Goal: Transaction & Acquisition: Subscribe to service/newsletter

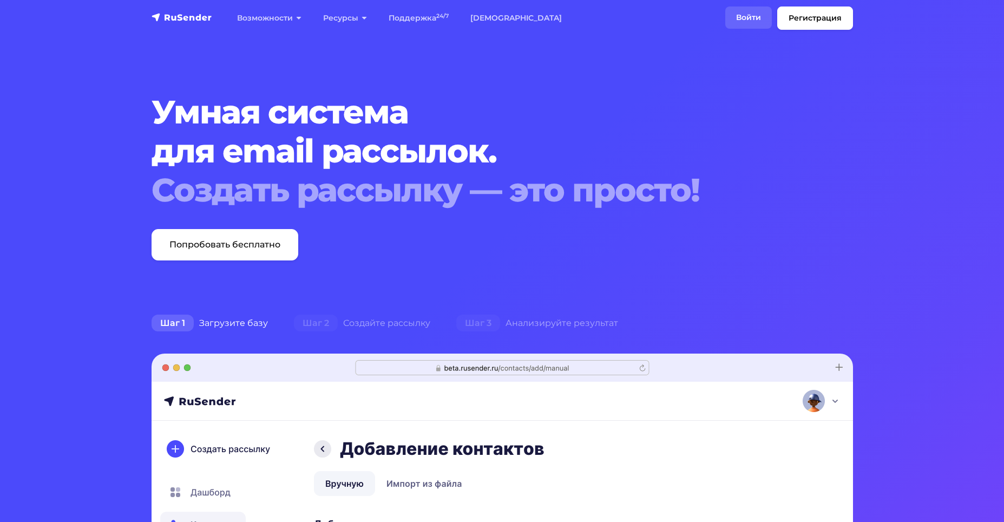
click at [753, 14] on link "Войти" at bounding box center [748, 17] width 47 height 22
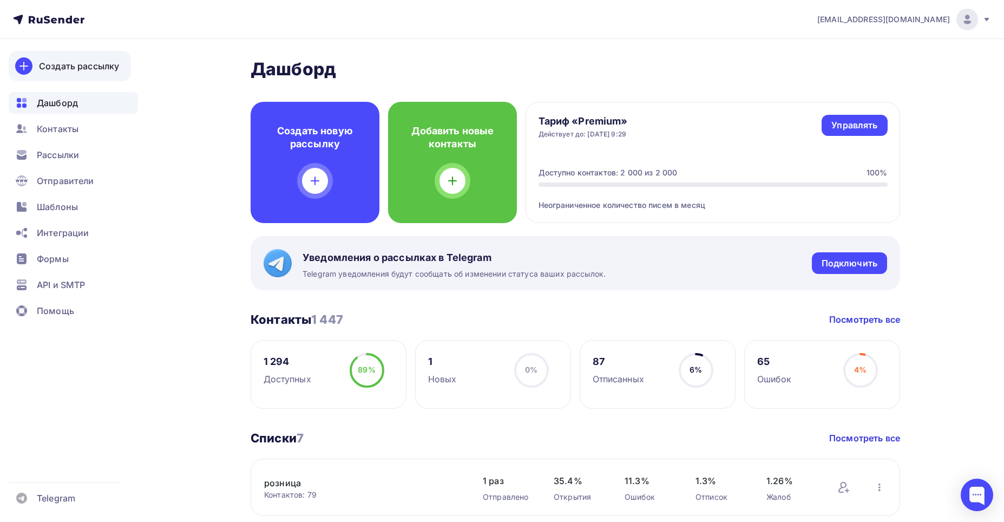
click at [67, 63] on div "Создать рассылку" at bounding box center [79, 66] width 80 height 13
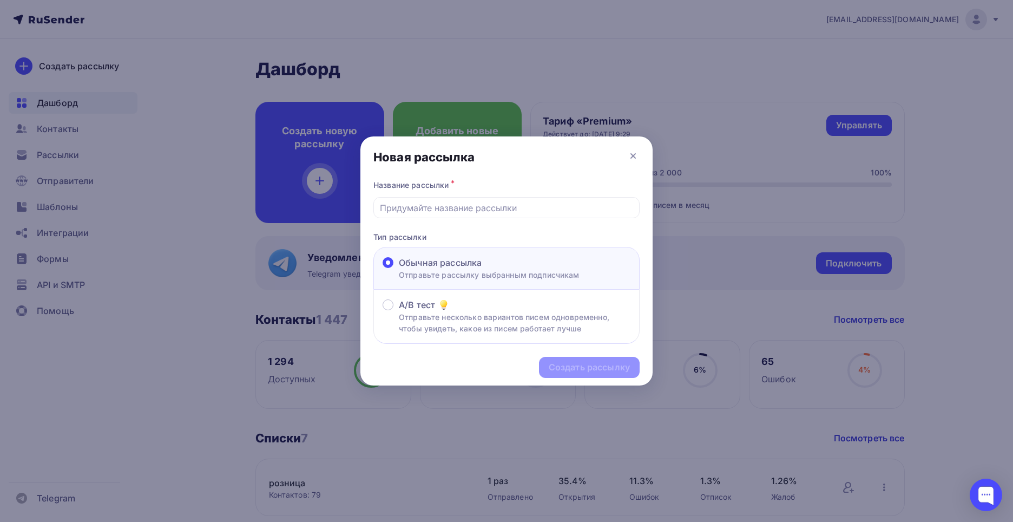
click at [695, 106] on div at bounding box center [506, 261] width 1013 height 522
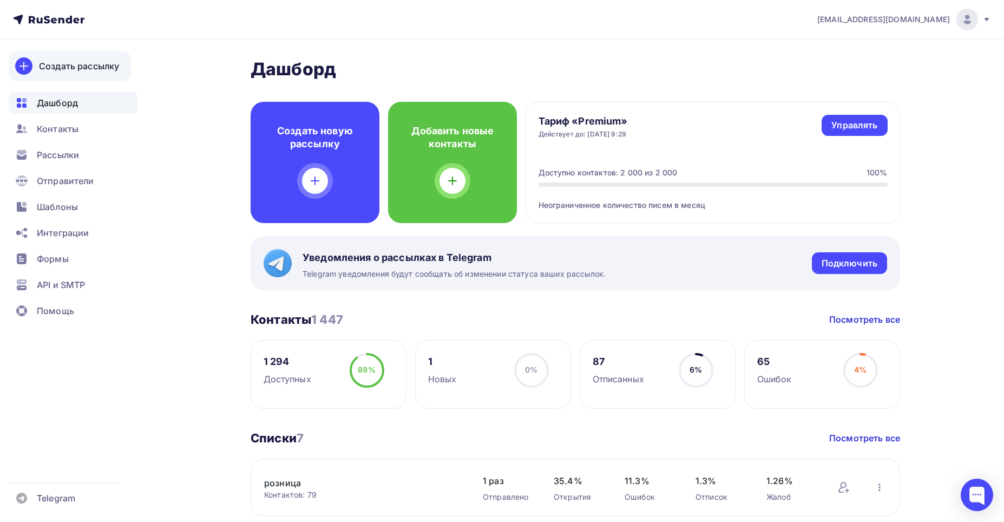
click at [65, 65] on div "Создать рассылку" at bounding box center [79, 66] width 80 height 13
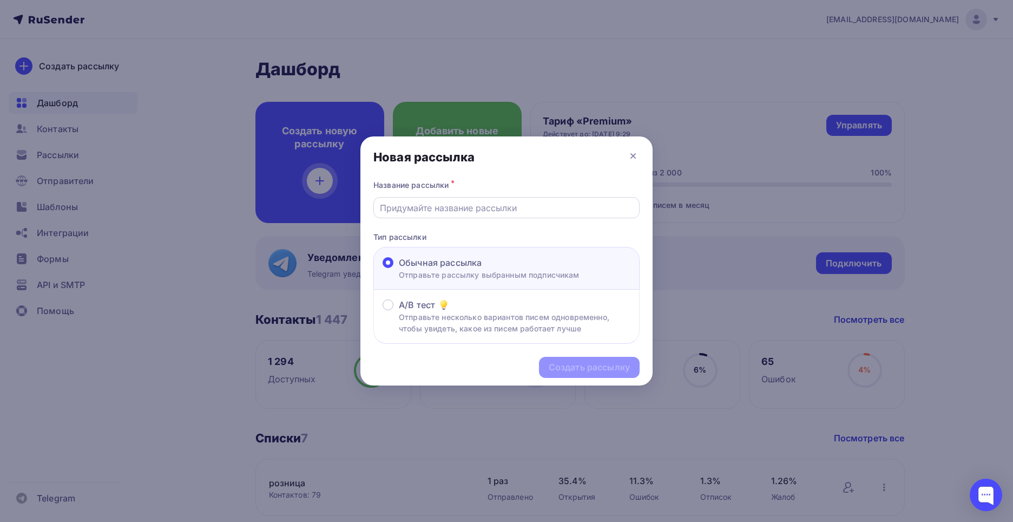
click at [391, 208] on input "text" at bounding box center [507, 207] width 254 height 13
type input "Информация"
click at [568, 368] on div "Создать рассылку" at bounding box center [589, 367] width 81 height 12
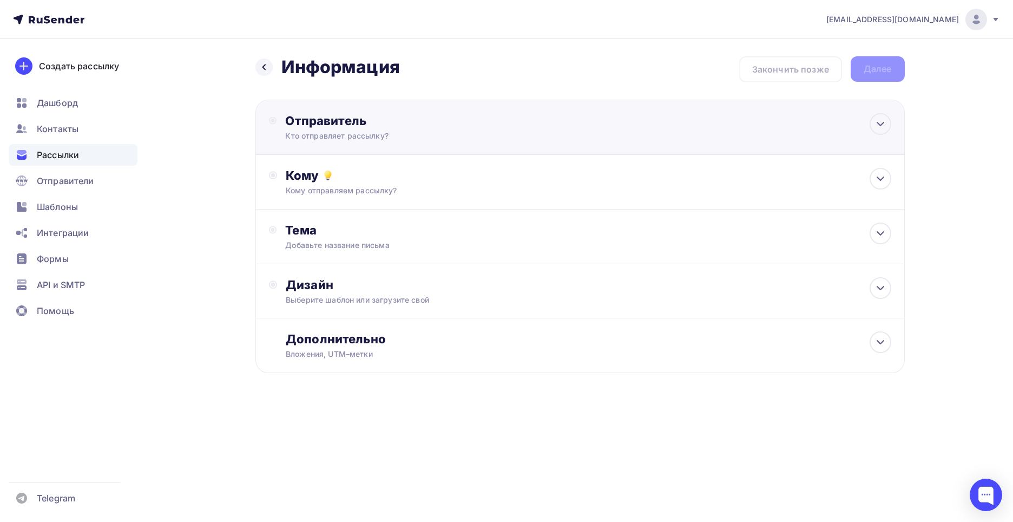
click at [332, 117] on div "Отправитель" at bounding box center [402, 120] width 234 height 15
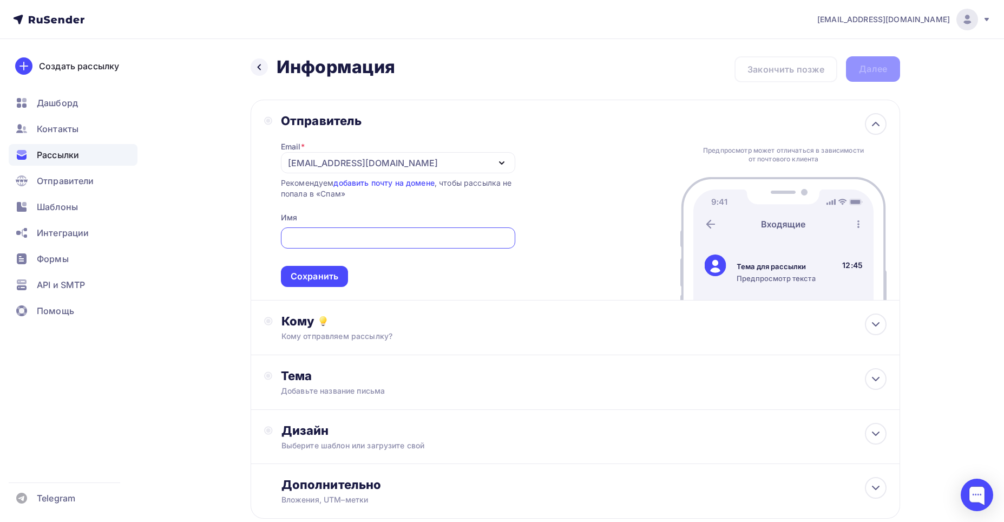
click at [336, 236] on input "text" at bounding box center [398, 238] width 222 height 13
type input "[PERSON_NAME]"
click at [318, 269] on div "Сохранить" at bounding box center [314, 276] width 67 height 21
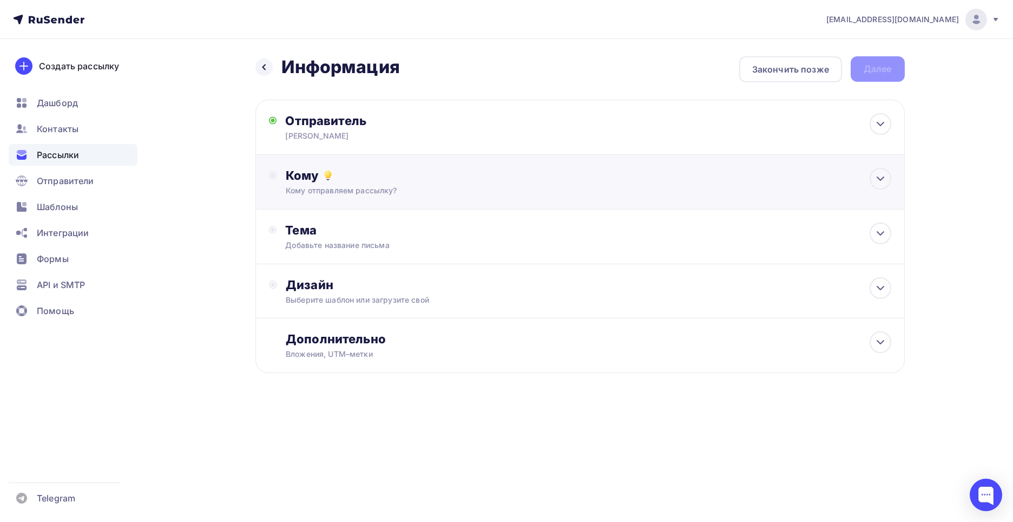
click at [297, 174] on div "Кому" at bounding box center [588, 175] width 605 height 15
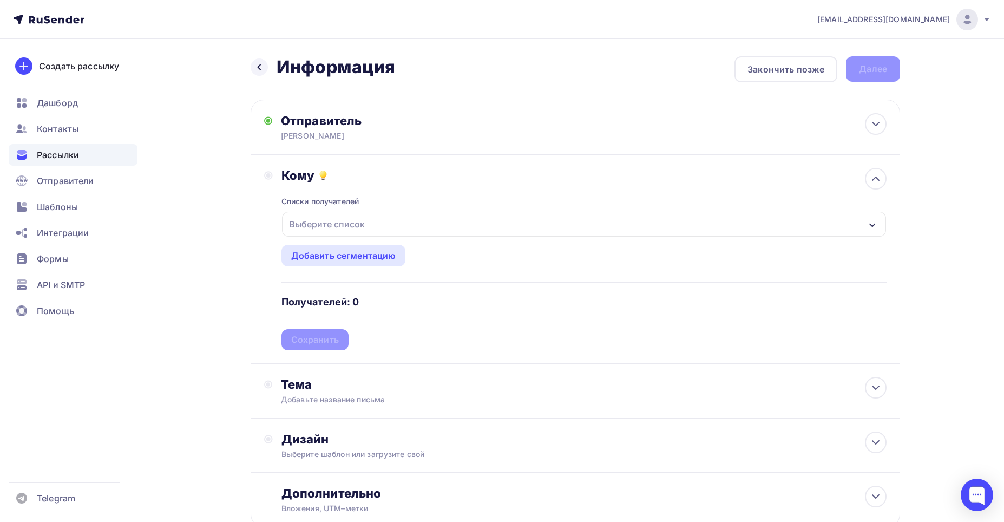
click at [877, 223] on div "Выберите список" at bounding box center [584, 224] width 604 height 25
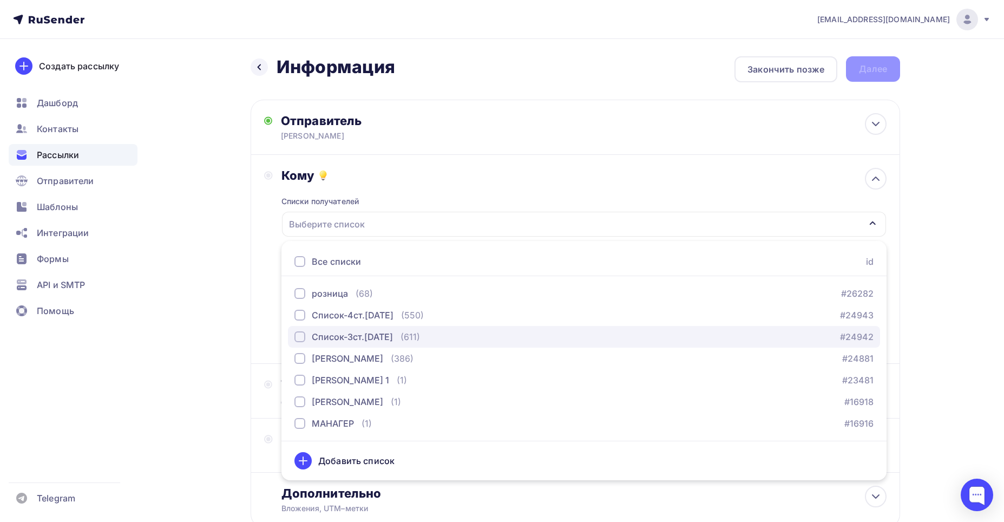
click at [305, 334] on div "Список-3ст.[DATE]" at bounding box center [343, 336] width 98 height 13
click at [383, 224] on div "Список-3ст.[DATE]" at bounding box center [584, 224] width 604 height 25
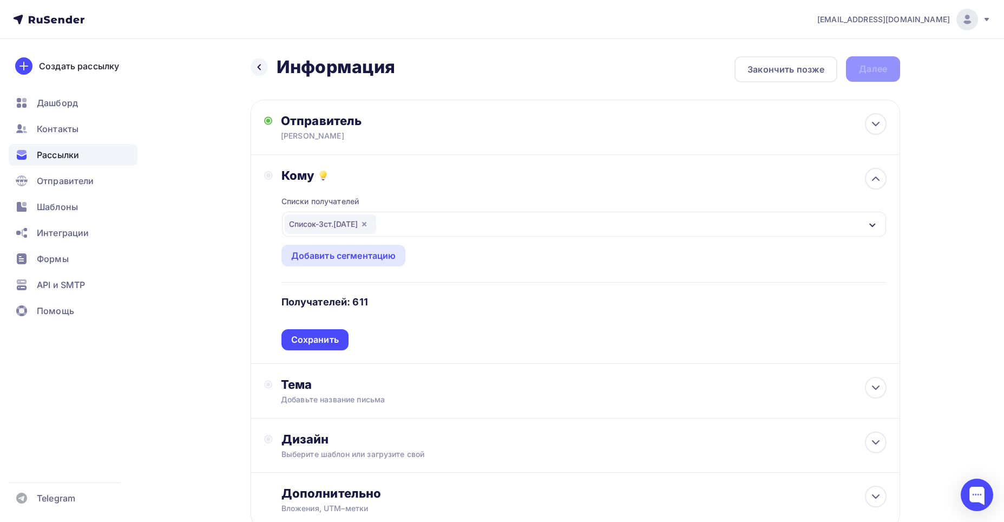
click at [320, 337] on div "Сохранить" at bounding box center [315, 339] width 48 height 12
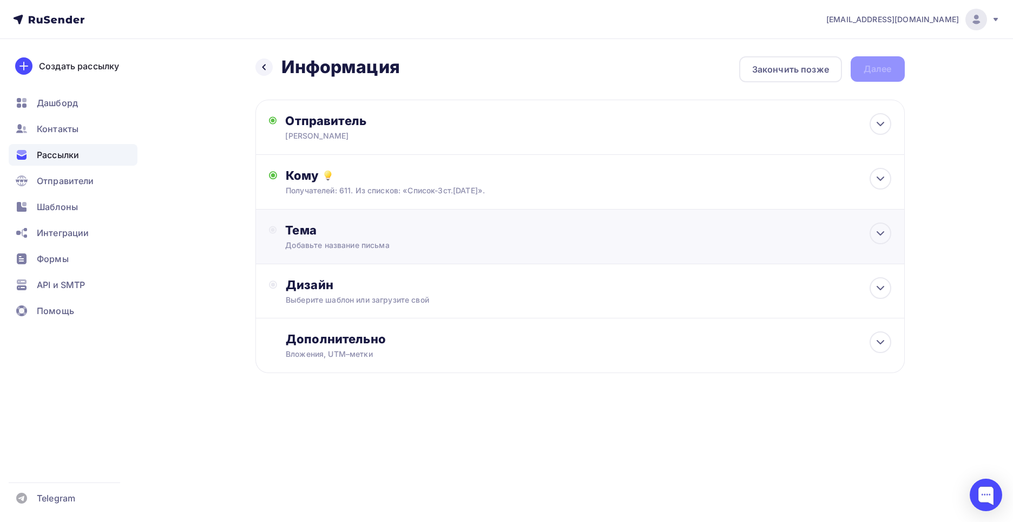
click at [302, 225] on div "Тема" at bounding box center [392, 229] width 214 height 15
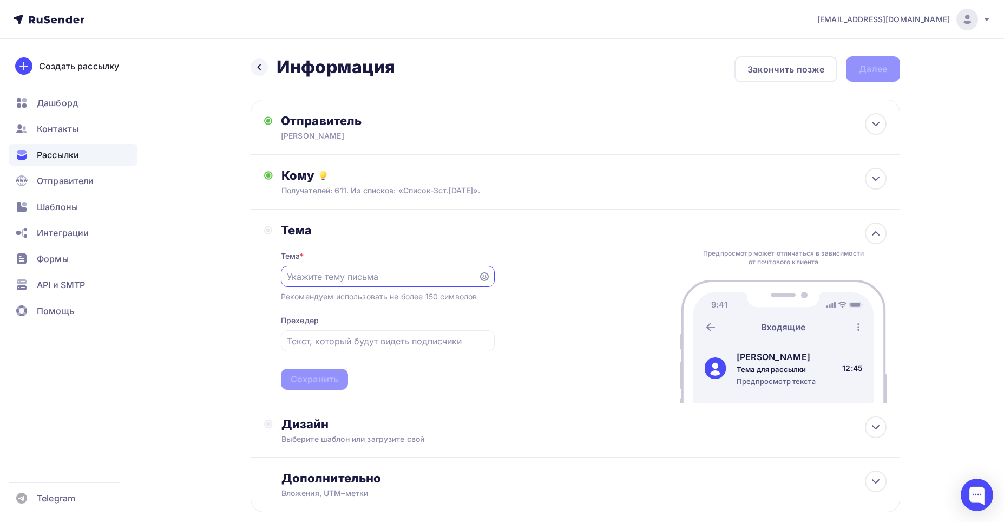
click at [293, 275] on div at bounding box center [388, 276] width 214 height 21
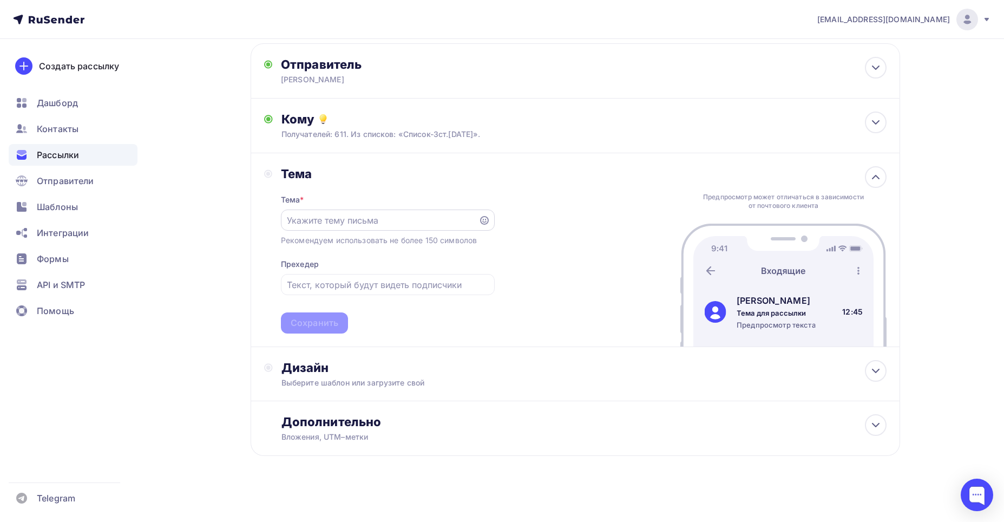
scroll to position [60, 0]
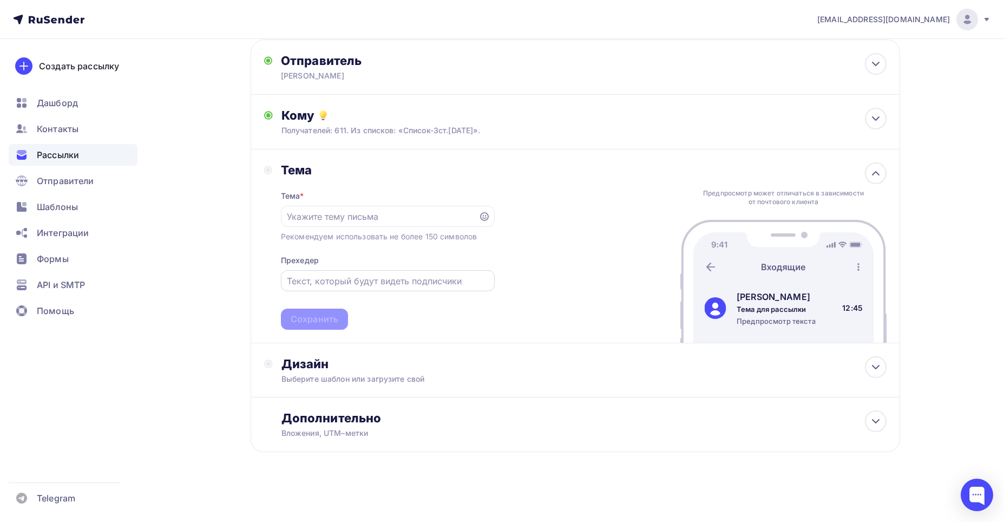
click at [312, 278] on input "text" at bounding box center [387, 280] width 201 height 13
click at [295, 212] on input "text" at bounding box center [379, 216] width 185 height 13
type input "[PERSON_NAME]"
type input "Информация по остаткам и ценам."
click at [308, 315] on div "Сохранить" at bounding box center [315, 319] width 48 height 12
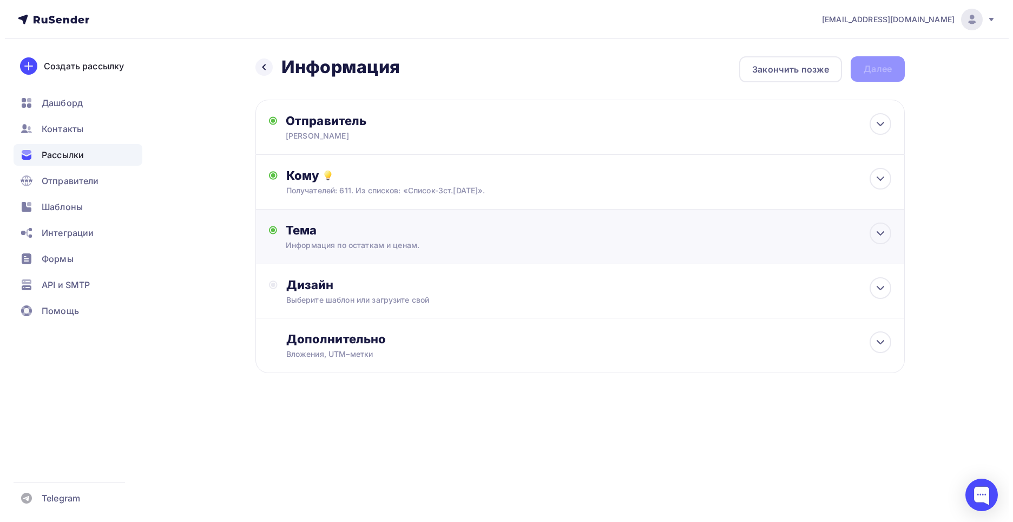
scroll to position [0, 0]
click at [301, 232] on div "Тема" at bounding box center [392, 229] width 214 height 15
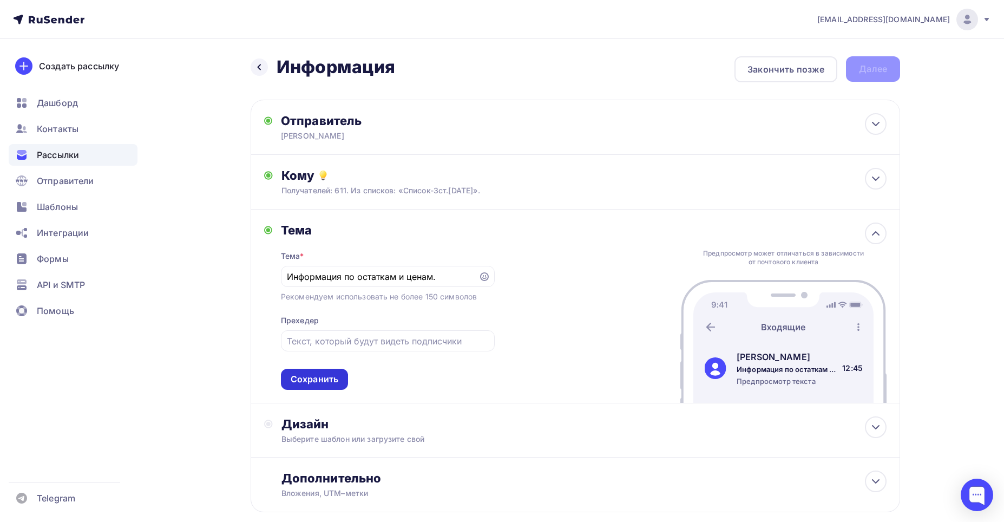
click at [320, 379] on div "Сохранить" at bounding box center [315, 379] width 48 height 12
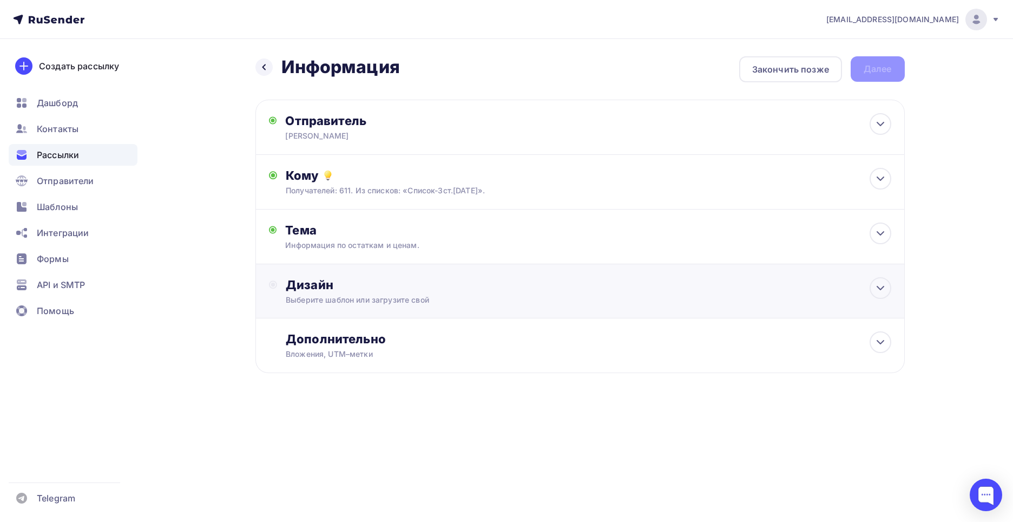
click at [303, 283] on div "Дизайн" at bounding box center [588, 284] width 605 height 15
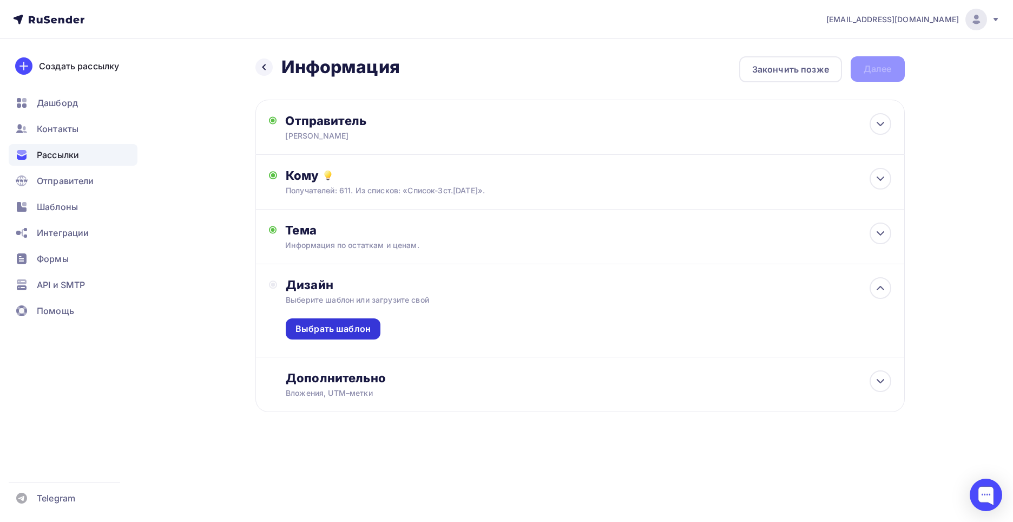
click at [352, 326] on div "Выбрать шаблон" at bounding box center [332, 328] width 75 height 12
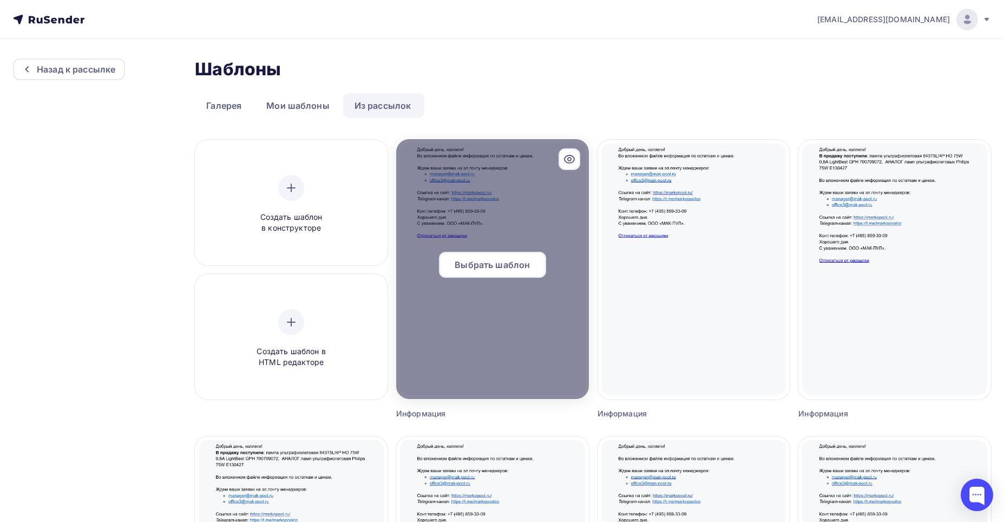
click at [497, 260] on span "Выбрать шаблон" at bounding box center [491, 264] width 75 height 13
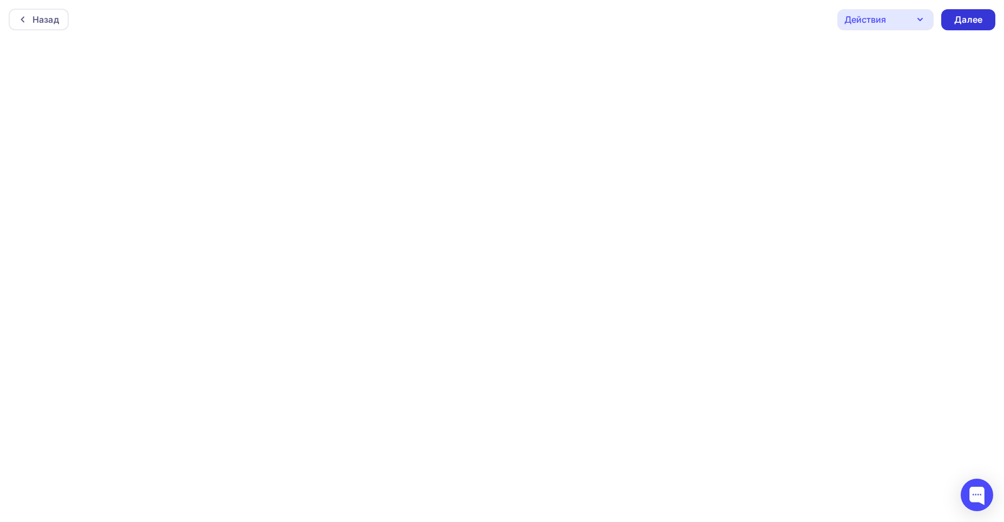
click at [975, 21] on div "Далее" at bounding box center [968, 20] width 28 height 12
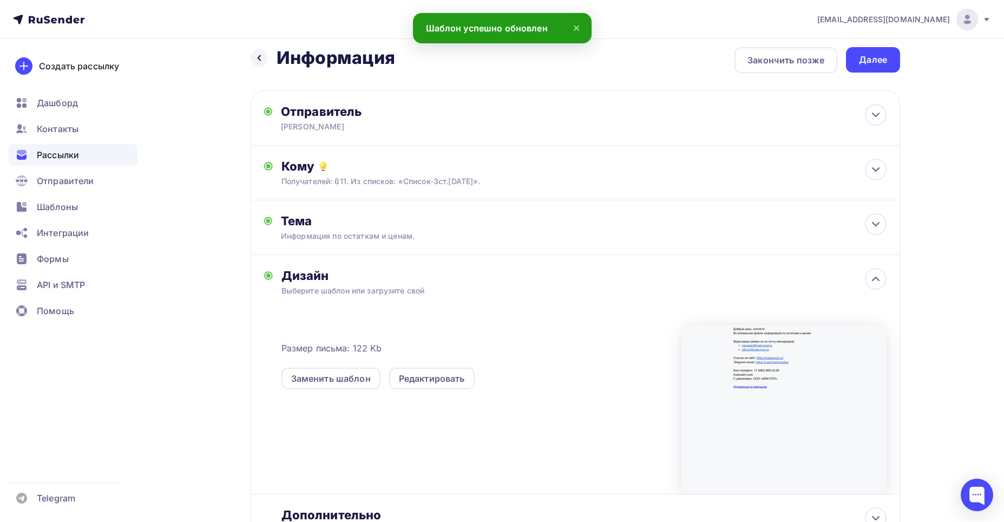
scroll to position [106, 0]
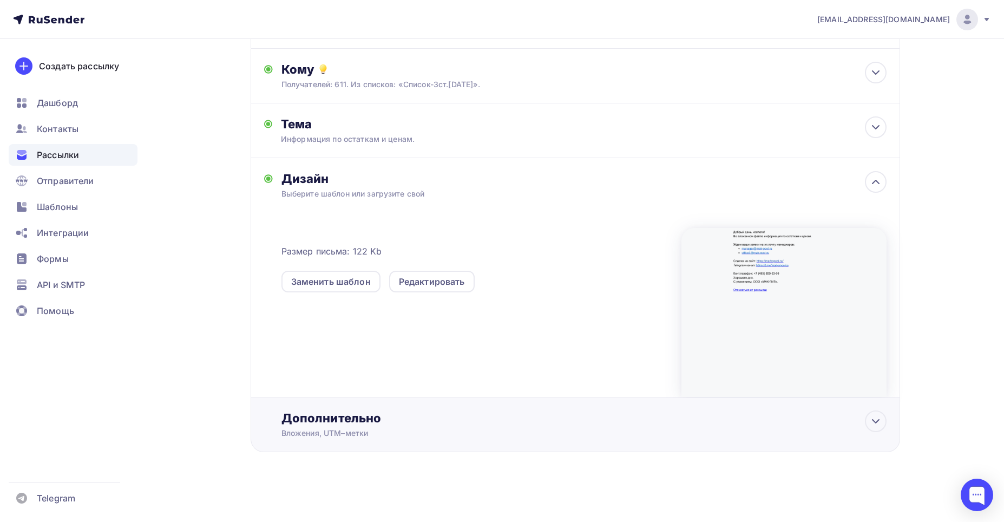
click at [317, 416] on div "Дополнительно" at bounding box center [583, 417] width 605 height 15
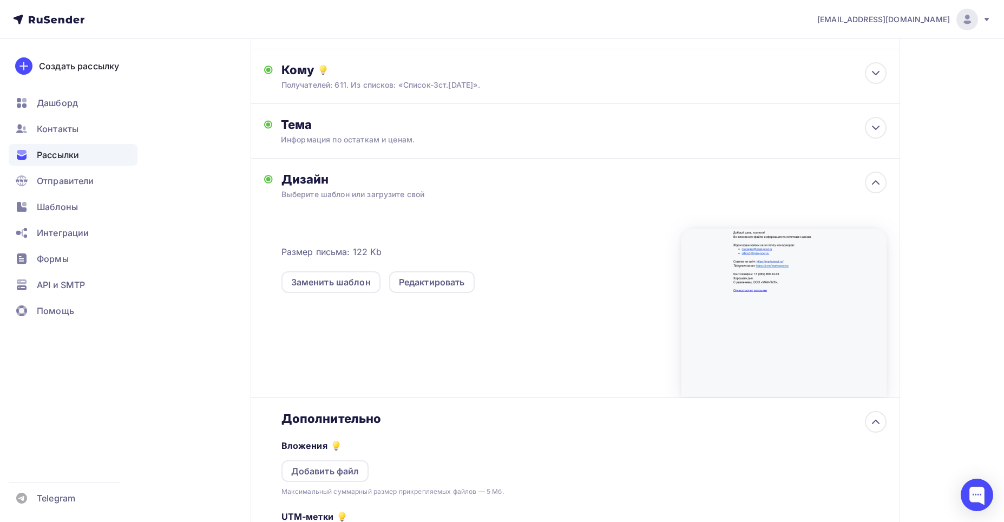
scroll to position [0, 0]
click at [316, 471] on div "Добавить файл" at bounding box center [325, 470] width 68 height 13
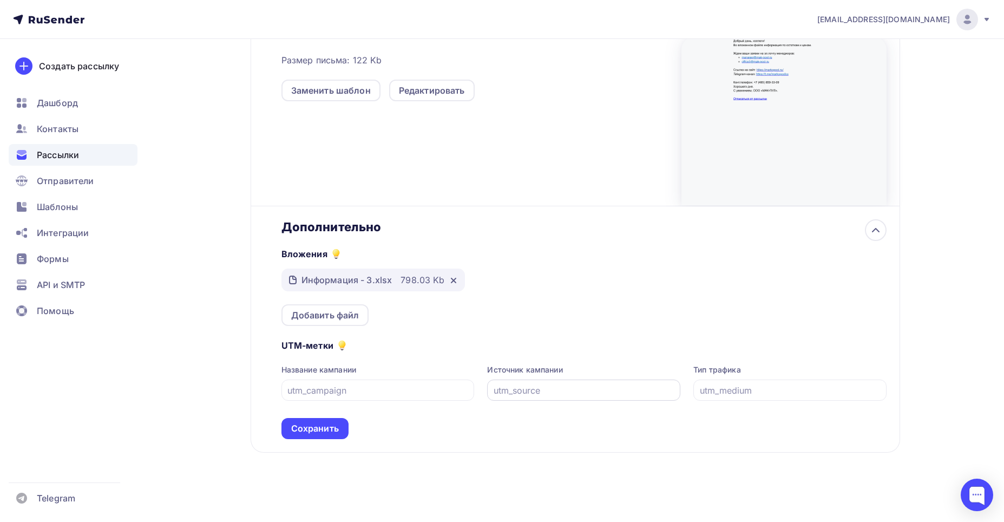
scroll to position [298, 0]
click at [311, 426] on div "Сохранить" at bounding box center [315, 427] width 48 height 12
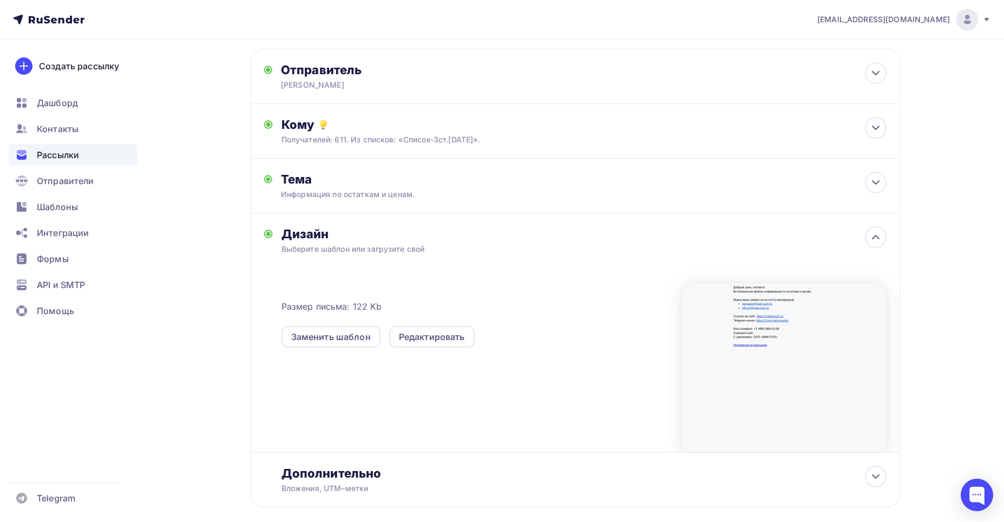
scroll to position [0, 0]
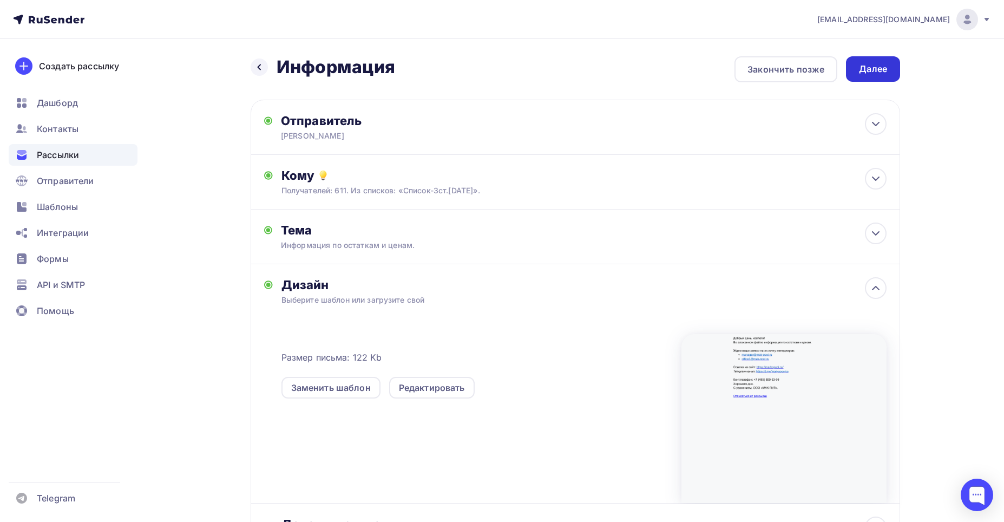
click at [883, 69] on div "Далее" at bounding box center [873, 69] width 28 height 12
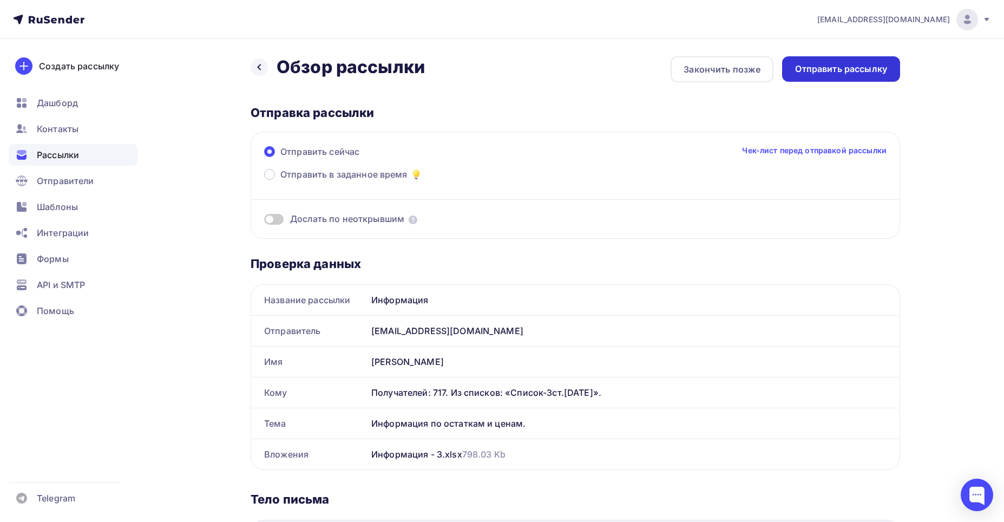
click at [827, 65] on div "Отправить рассылку" at bounding box center [841, 69] width 92 height 12
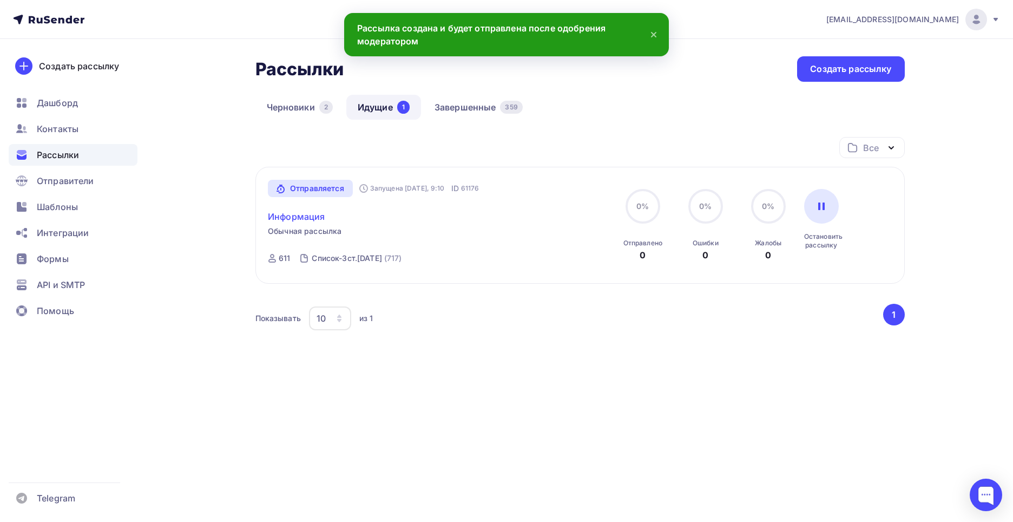
click at [314, 213] on link "Информация" at bounding box center [296, 216] width 57 height 13
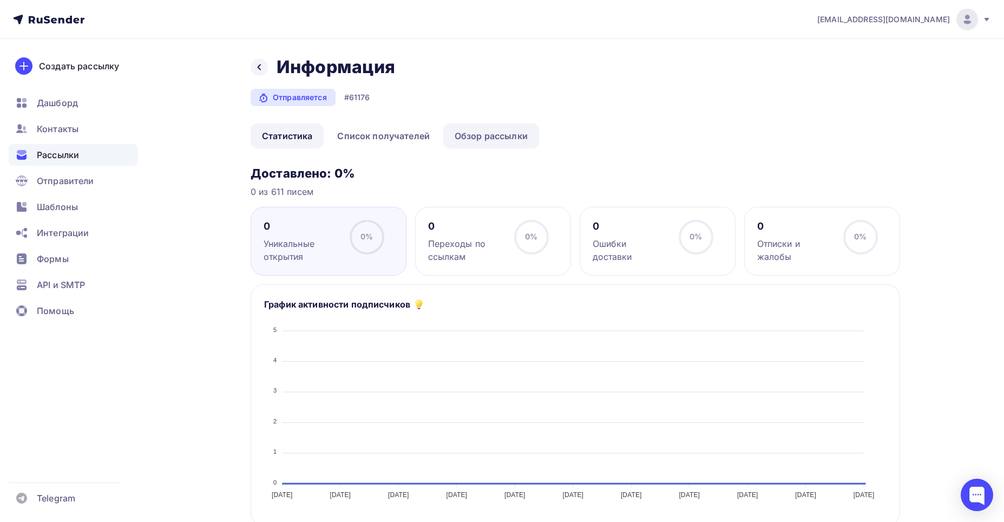
click at [482, 135] on link "Обзор рассылки" at bounding box center [491, 135] width 96 height 25
click at [57, 63] on div "Создать рассылку" at bounding box center [79, 66] width 80 height 13
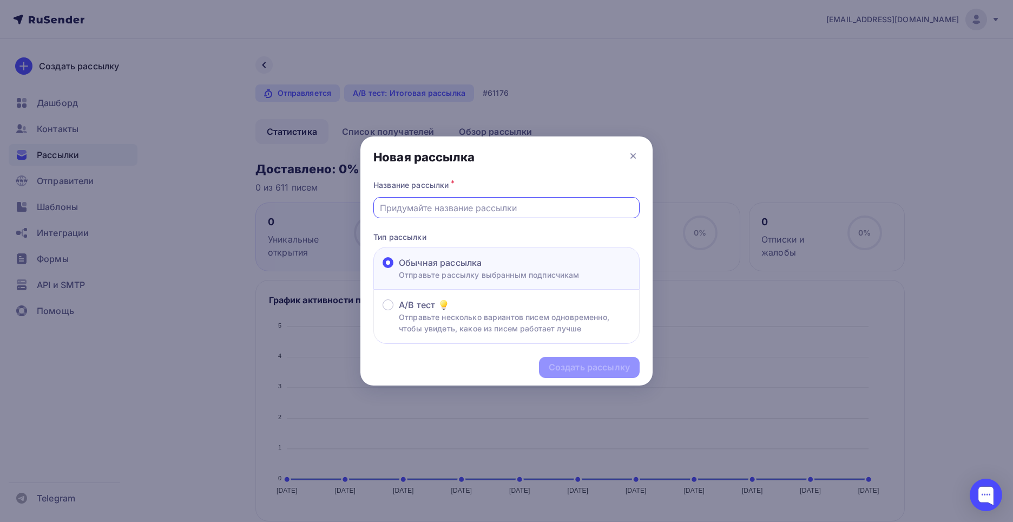
click at [419, 210] on input "text" at bounding box center [507, 207] width 254 height 13
type input "Информация"
click at [580, 367] on div "Создать рассылку" at bounding box center [589, 367] width 81 height 12
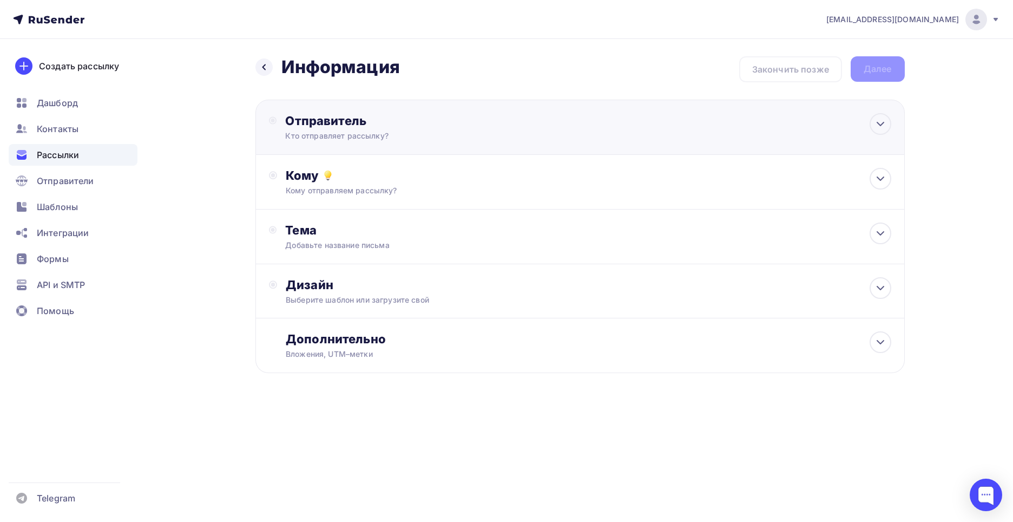
click at [323, 119] on div "Отправитель" at bounding box center [402, 120] width 234 height 15
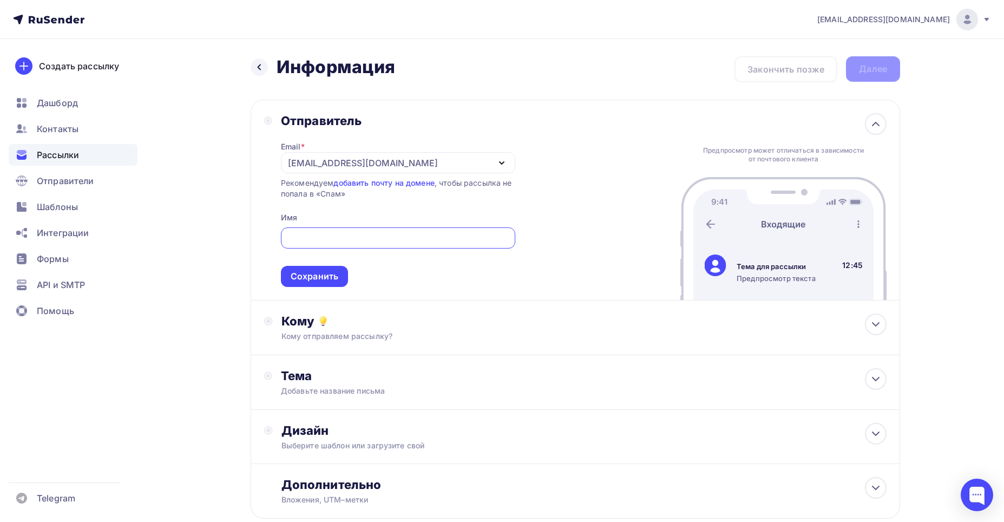
click at [300, 245] on div at bounding box center [398, 237] width 234 height 21
type input "[PERSON_NAME]"
click at [314, 275] on div "Сохранить" at bounding box center [315, 276] width 48 height 12
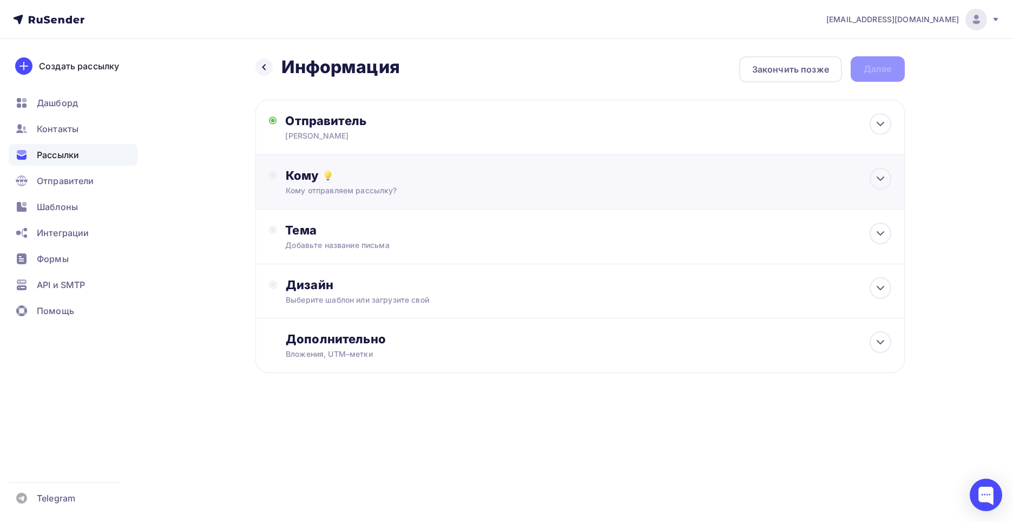
click at [304, 178] on div "Кому" at bounding box center [588, 175] width 605 height 15
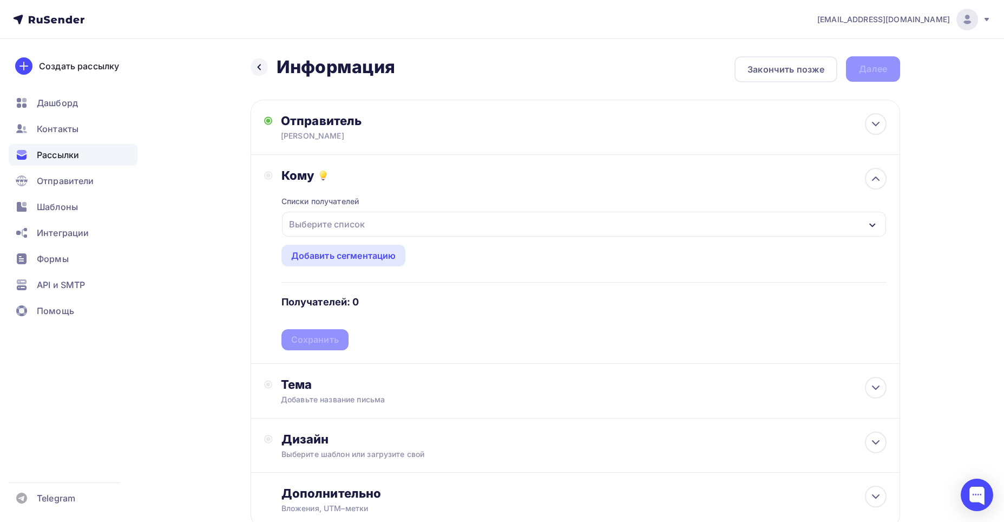
click at [875, 226] on icon "button" at bounding box center [872, 225] width 9 height 9
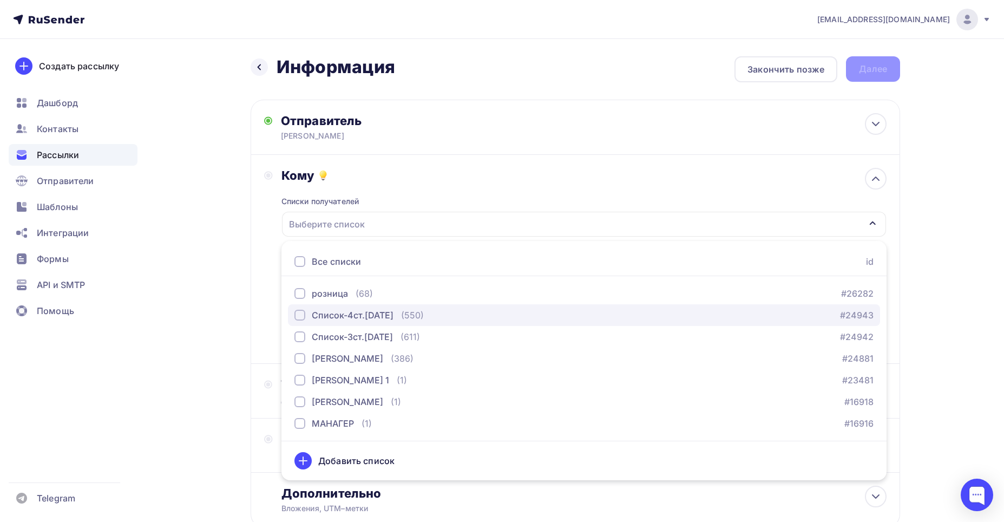
click at [301, 315] on div "button" at bounding box center [299, 314] width 11 height 11
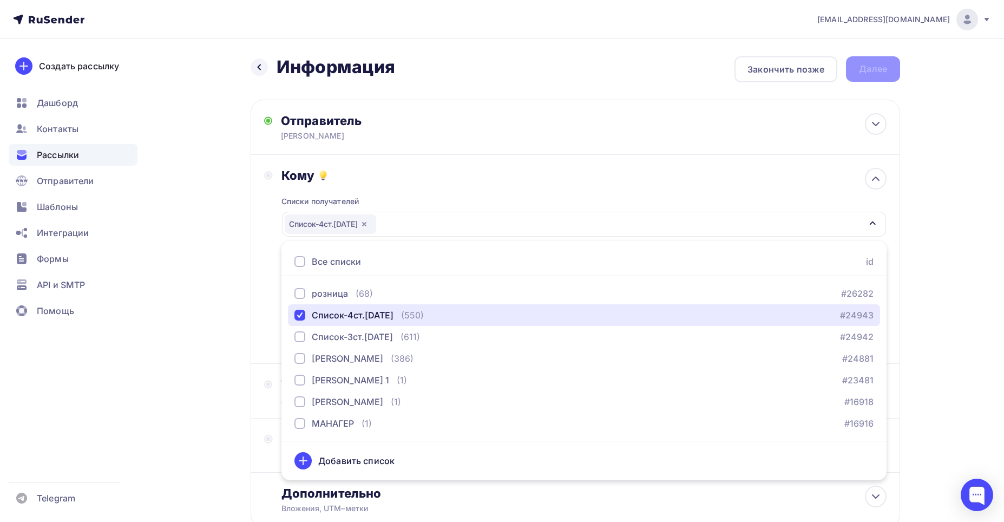
click at [453, 228] on div "Список-4ст.[DATE]" at bounding box center [584, 224] width 604 height 25
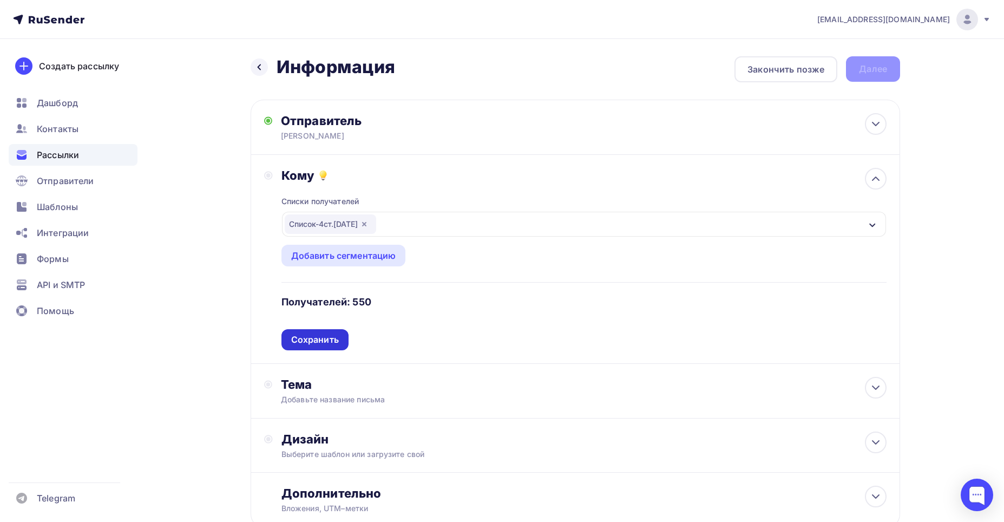
click at [311, 340] on div "Сохранить" at bounding box center [315, 339] width 48 height 12
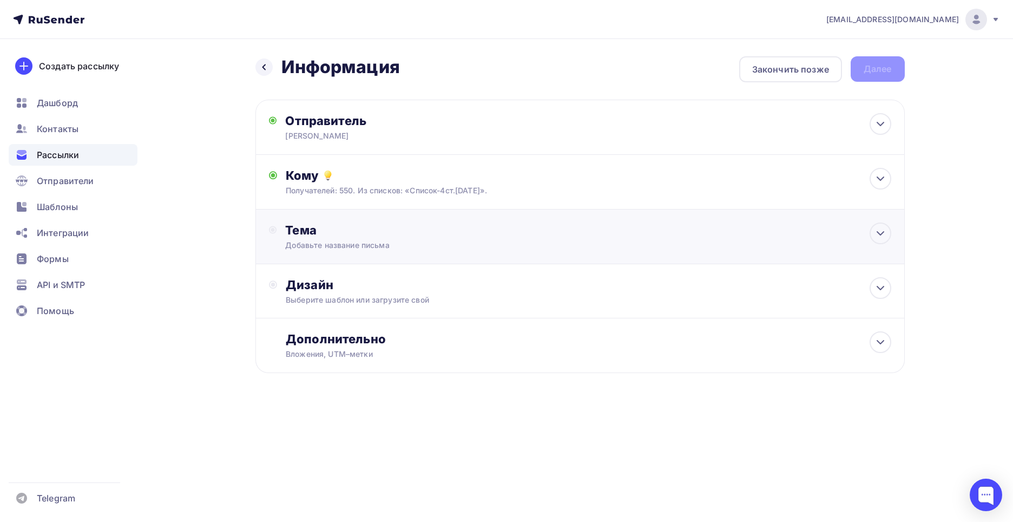
click at [298, 229] on div "Тема" at bounding box center [392, 229] width 214 height 15
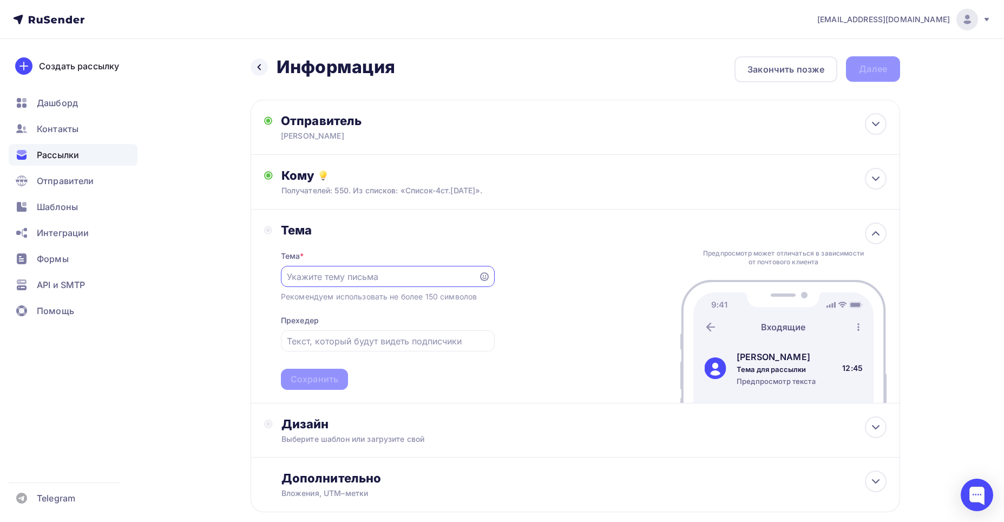
click at [355, 278] on input "text" at bounding box center [379, 276] width 185 height 13
type input "и"
type input "Информация по остаткам и ценам."
click at [327, 384] on div "Сохранить" at bounding box center [315, 379] width 48 height 12
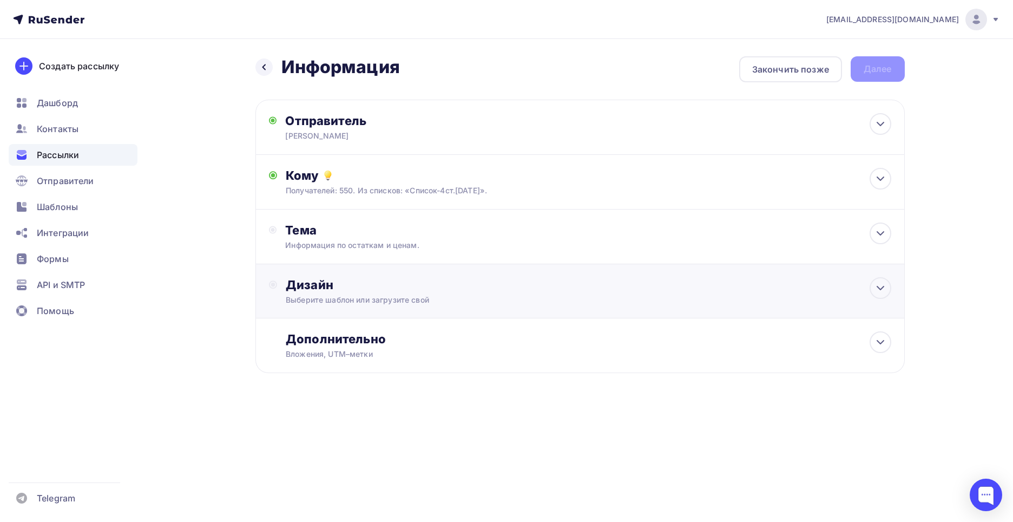
click at [310, 285] on div "Дизайн" at bounding box center [588, 284] width 605 height 15
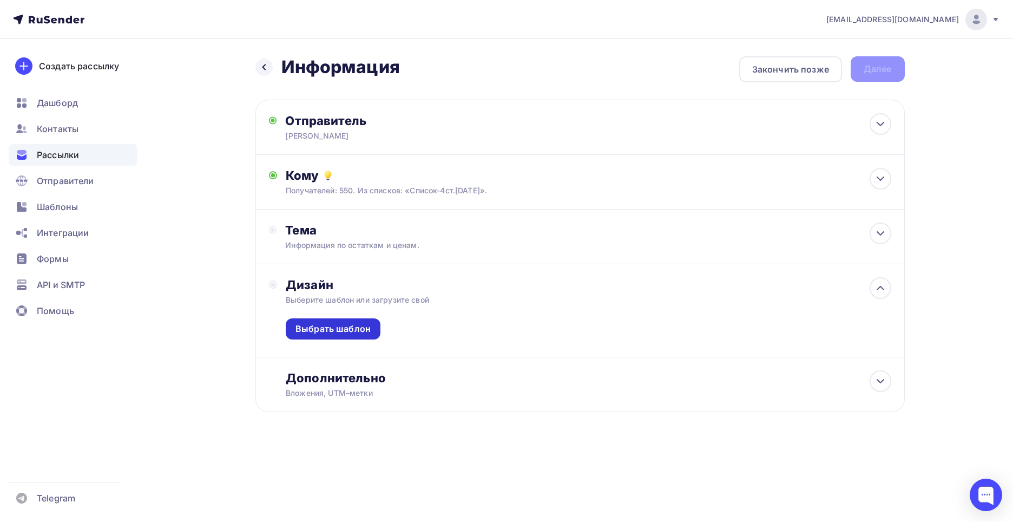
click at [315, 322] on div "Выбрать шаблон" at bounding box center [332, 328] width 75 height 12
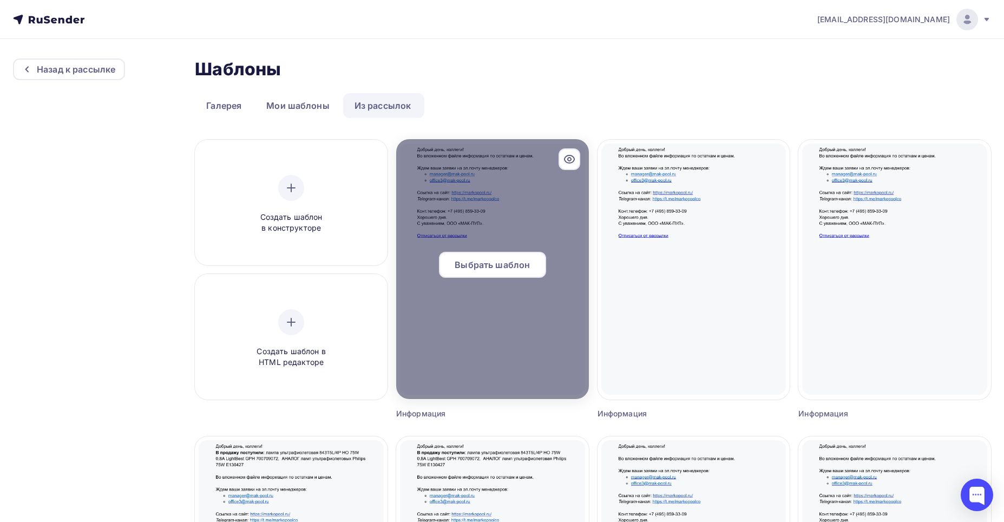
click at [491, 259] on span "Выбрать шаблон" at bounding box center [491, 264] width 75 height 13
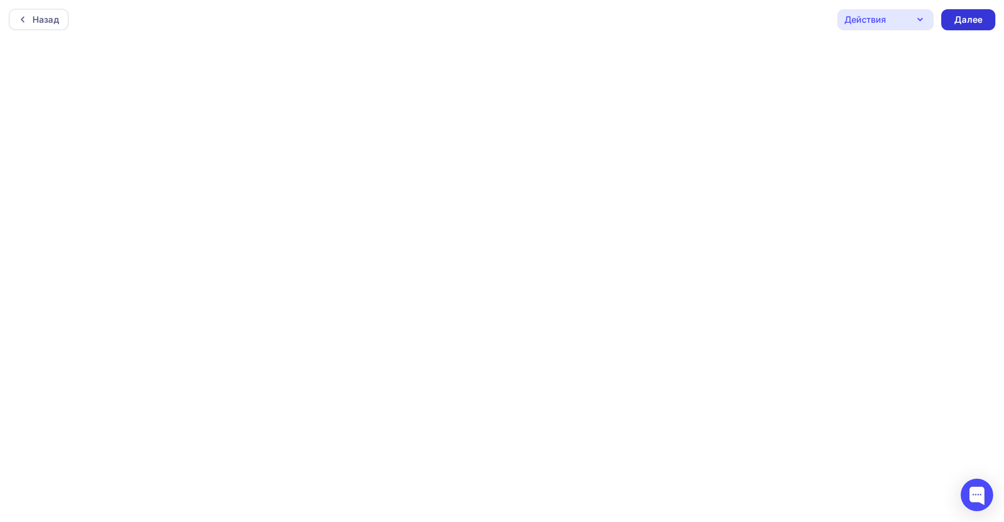
click at [971, 19] on div "Далее" at bounding box center [968, 20] width 28 height 12
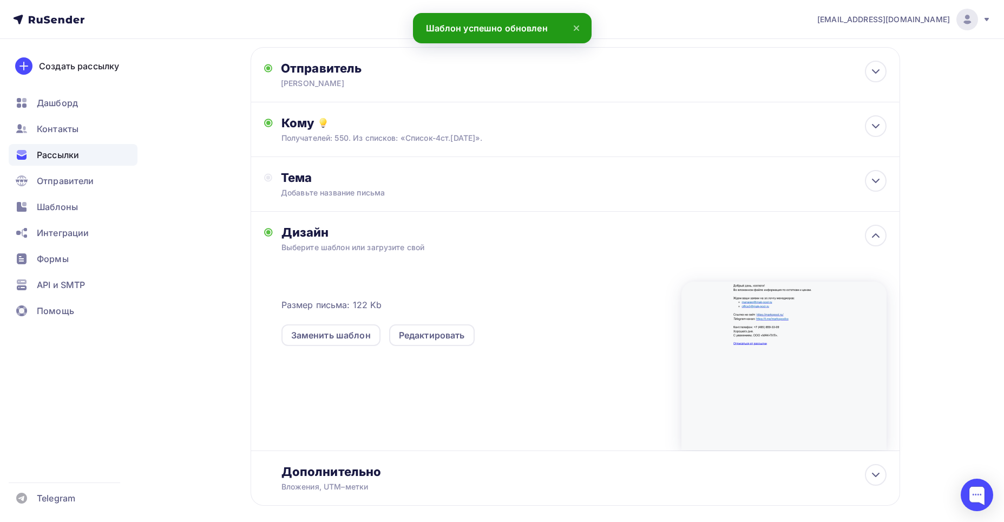
scroll to position [106, 0]
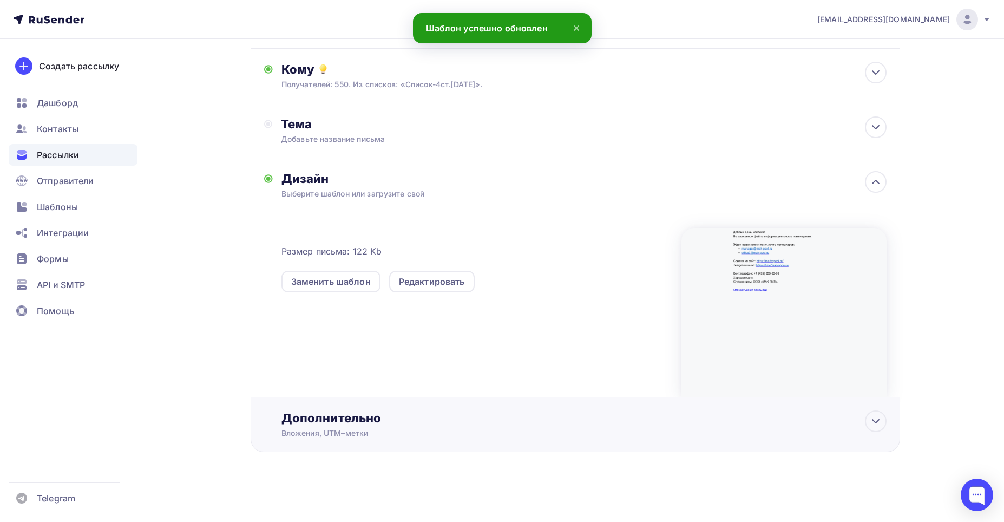
drag, startPoint x: 324, startPoint y: 417, endPoint x: 332, endPoint y: 413, distance: 9.4
click at [324, 417] on div "Дополнительно" at bounding box center [583, 417] width 605 height 15
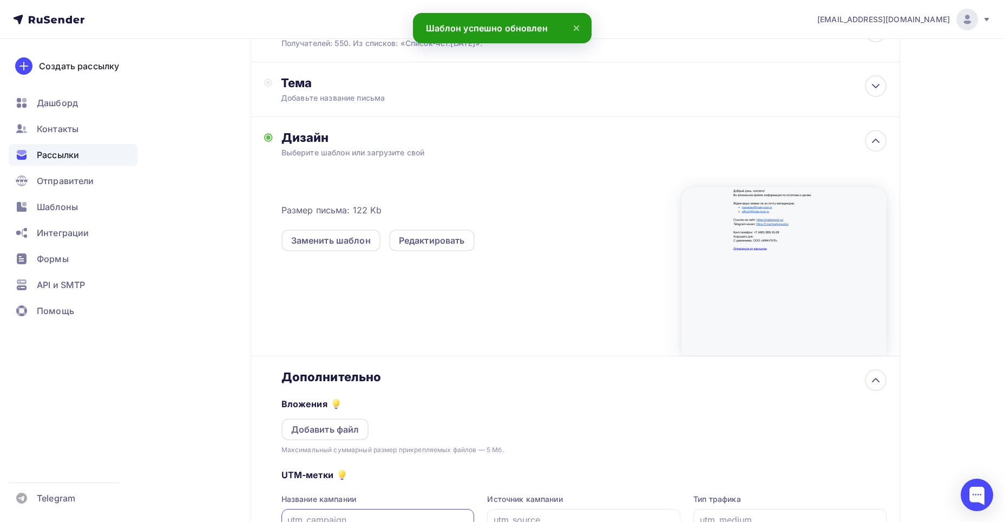
scroll to position [268, 0]
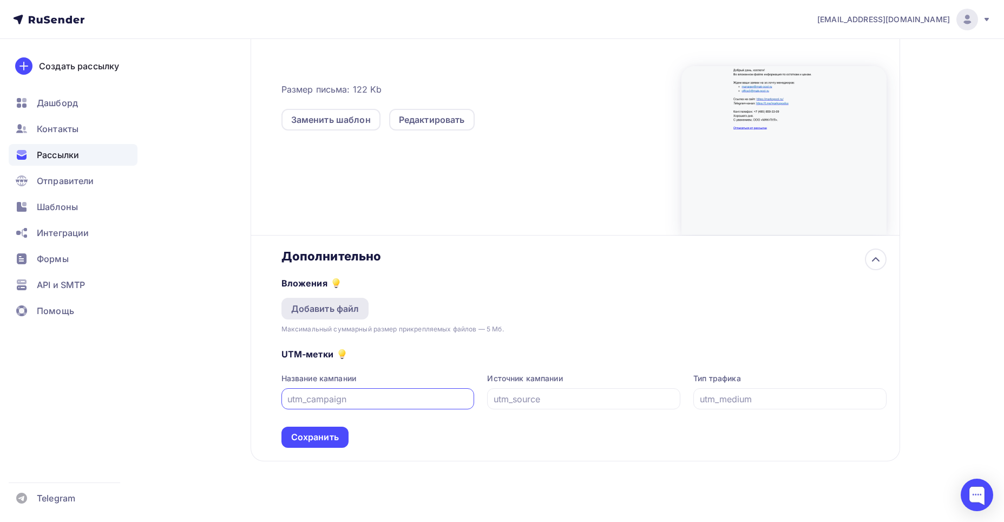
click at [309, 308] on div "Добавить файл" at bounding box center [325, 308] width 68 height 13
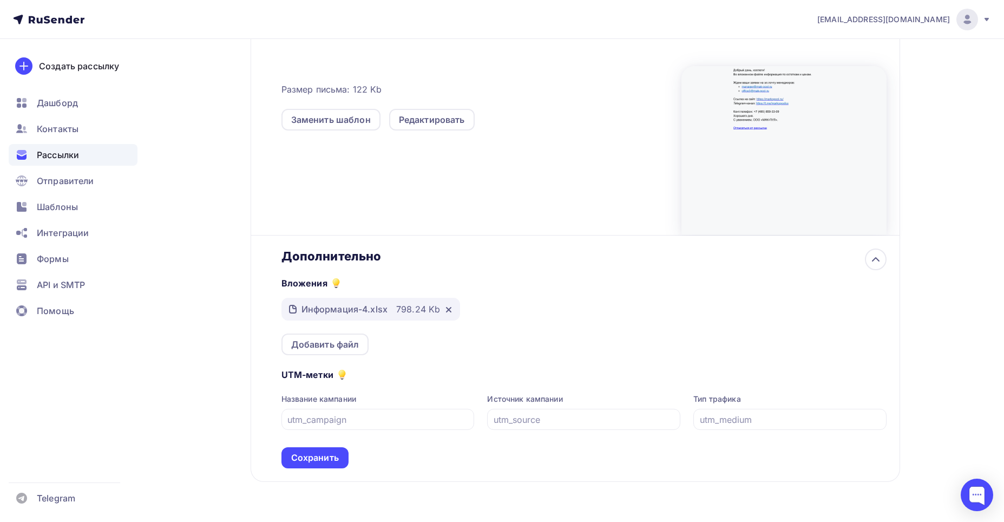
click at [308, 453] on div "Сохранить" at bounding box center [315, 457] width 48 height 12
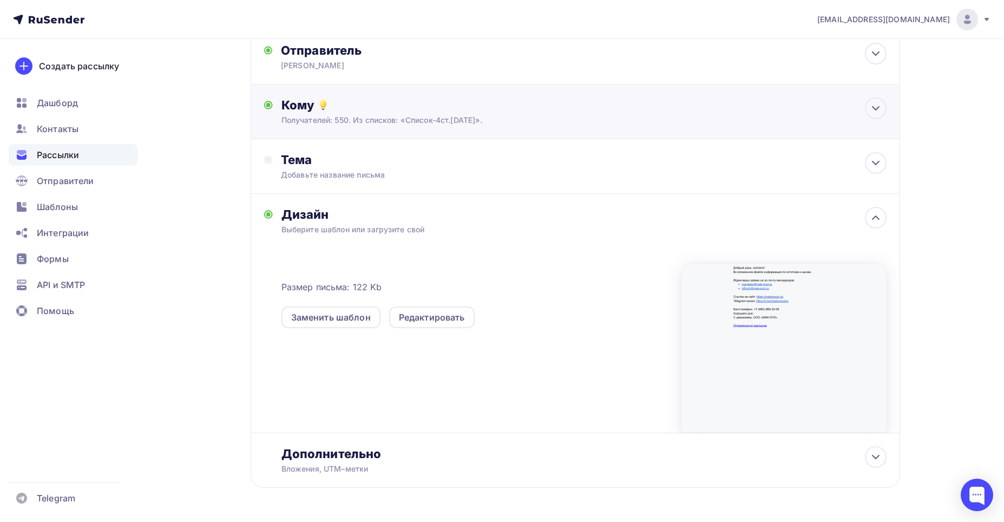
scroll to position [0, 0]
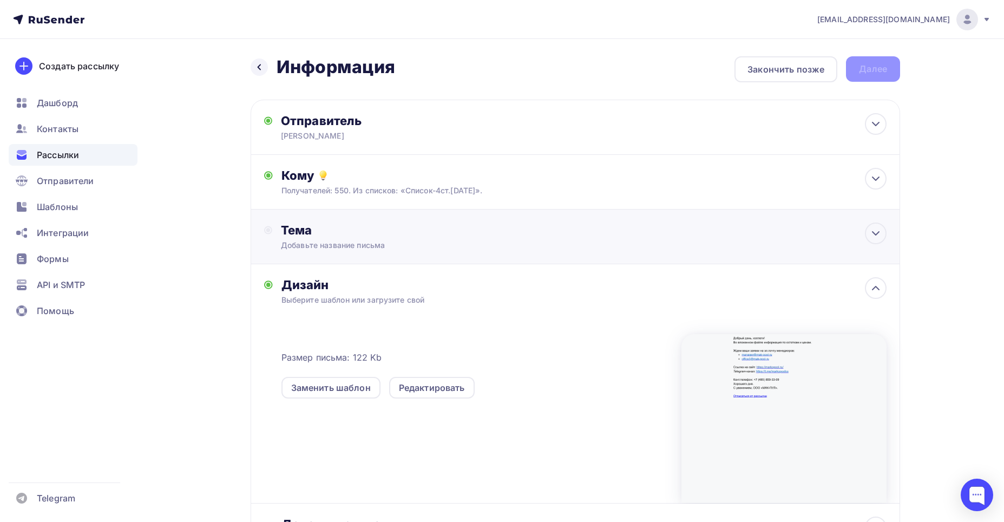
click at [295, 230] on div "Тема" at bounding box center [388, 229] width 214 height 15
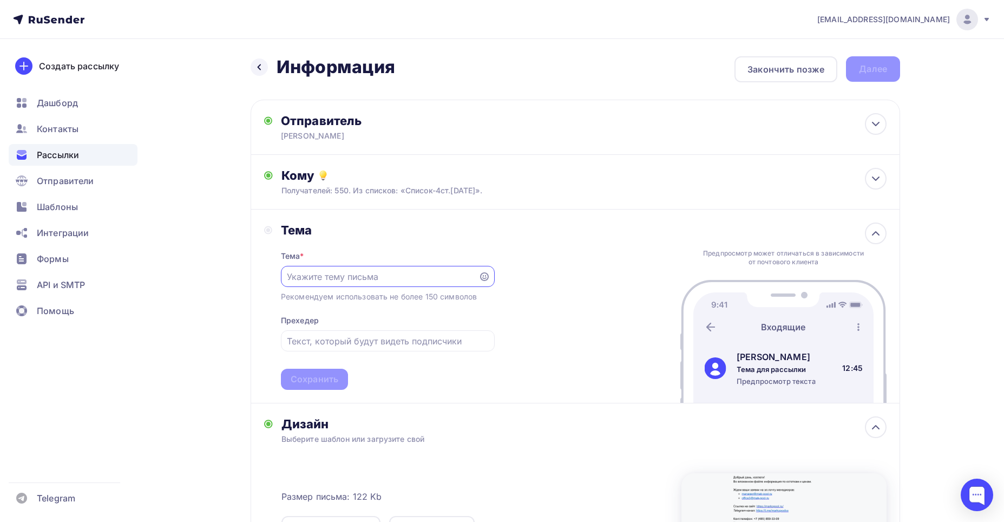
click at [289, 274] on input "text" at bounding box center [379, 276] width 185 height 13
click at [375, 279] on input "Информация по остакам и ценам." at bounding box center [379, 276] width 185 height 13
type input "Информация по остаткам и ценам."
click at [308, 377] on div "Сохранить" at bounding box center [315, 379] width 48 height 12
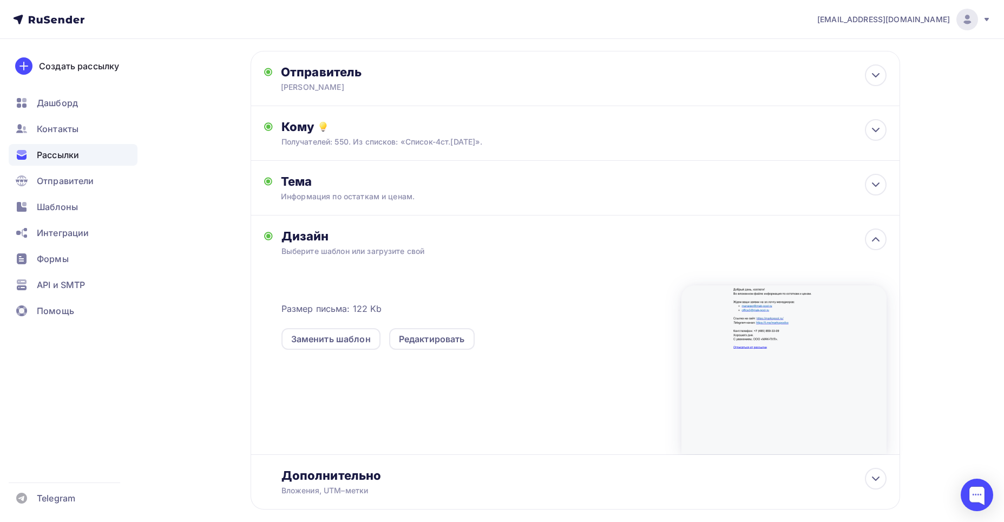
scroll to position [106, 0]
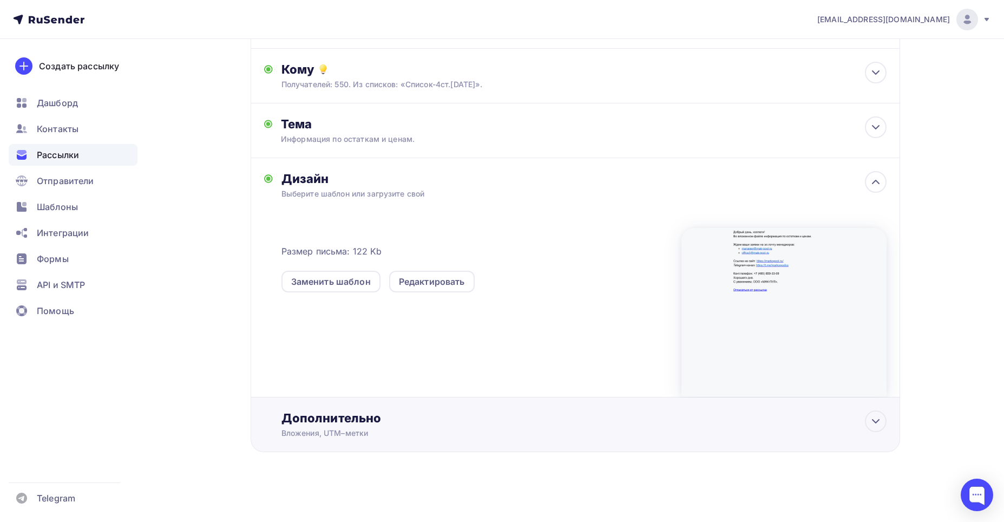
click at [339, 417] on div "Дополнительно" at bounding box center [583, 417] width 605 height 15
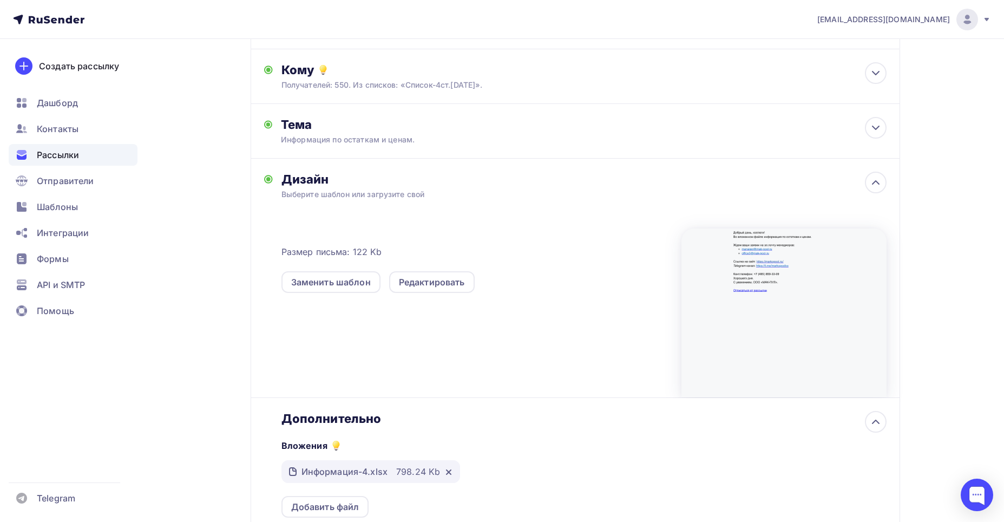
scroll to position [0, 0]
drag, startPoint x: 410, startPoint y: 332, endPoint x: 480, endPoint y: 306, distance: 75.0
click at [413, 332] on div "Размер письма: 122 Kb Заменить шаблон Редактировать" at bounding box center [583, 307] width 605 height 180
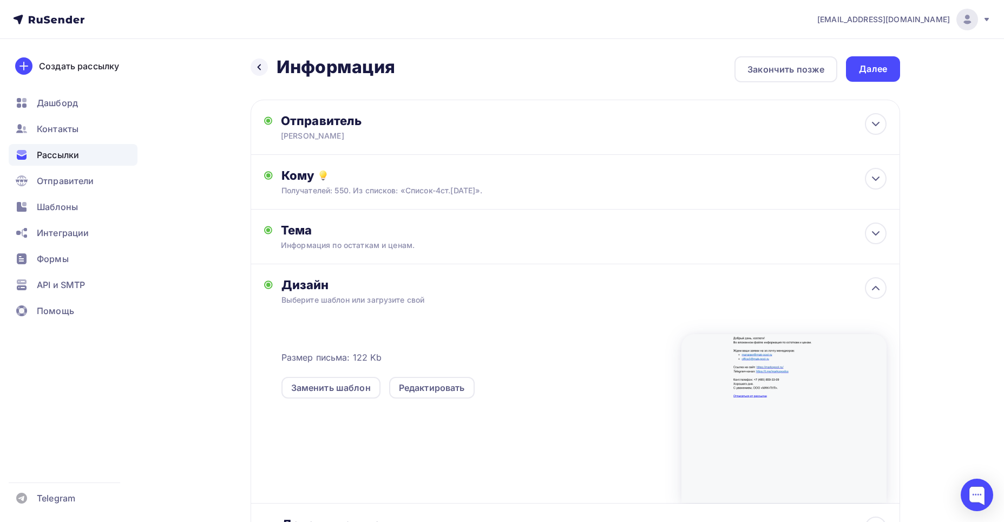
click at [874, 66] on div "Далее" at bounding box center [873, 69] width 28 height 12
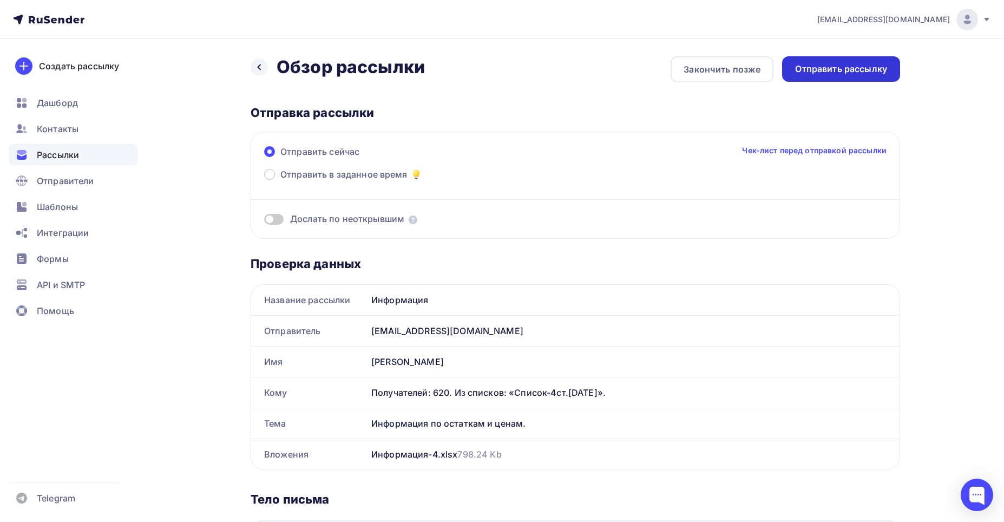
click at [842, 66] on div "Отправить рассылку" at bounding box center [841, 69] width 92 height 12
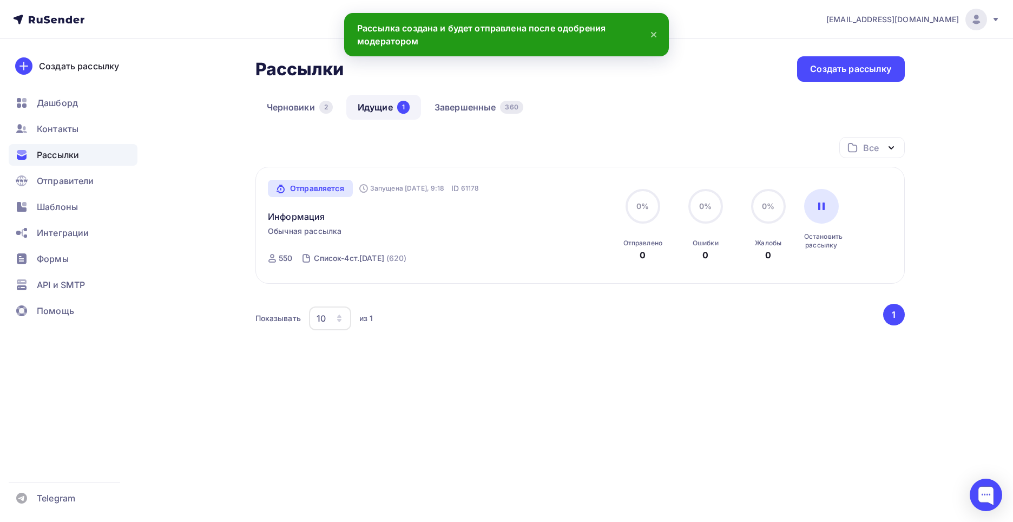
click at [276, 429] on div "Рассылки Рассылки Создать рассылку [GEOGRAPHIC_DATA] 2 Идущие 1 Завершенные 360…" at bounding box center [506, 239] width 887 height 401
click at [447, 107] on link "Завершенные 360" at bounding box center [478, 107] width 111 height 25
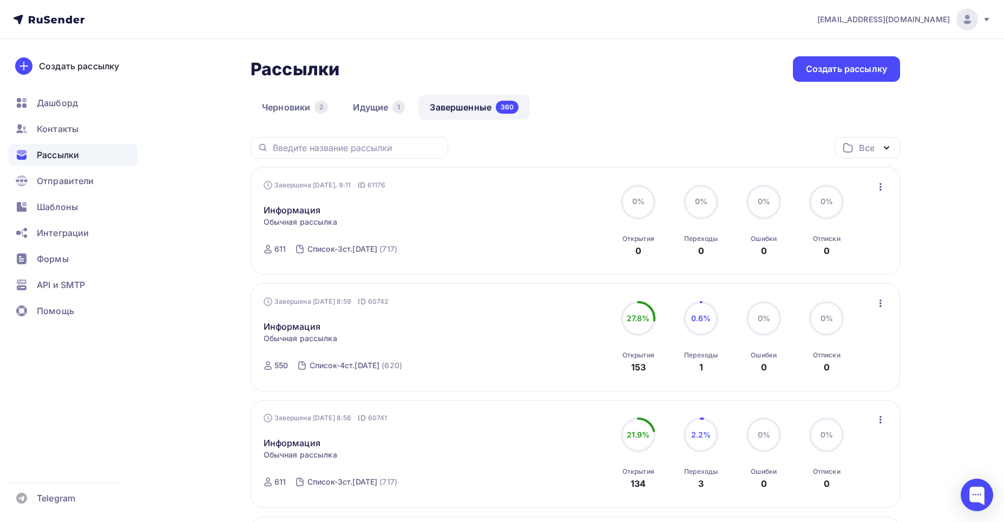
click at [443, 108] on link "Завершенные 360" at bounding box center [473, 107] width 111 height 25
click at [372, 106] on link "Идущие 1" at bounding box center [378, 107] width 75 height 25
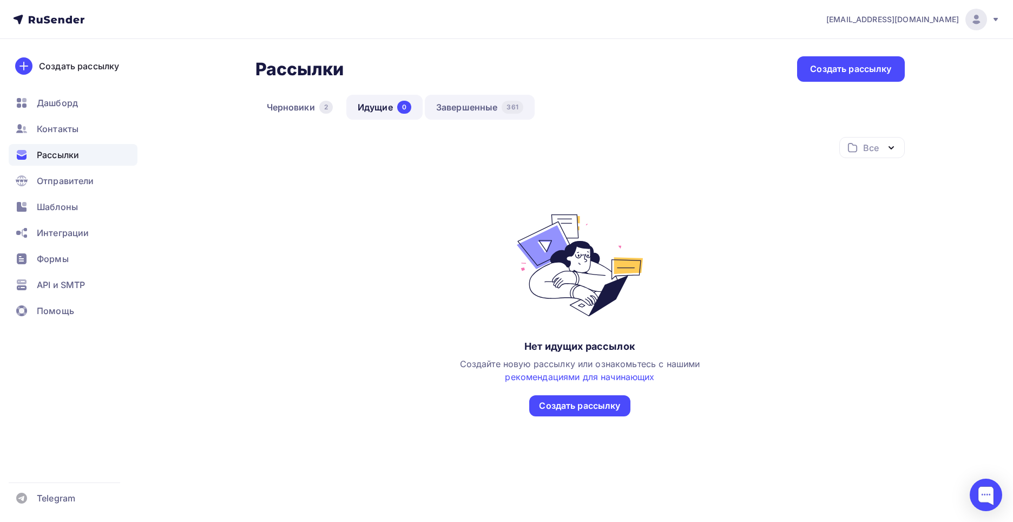
click at [454, 107] on link "Завершенные 361" at bounding box center [480, 107] width 110 height 25
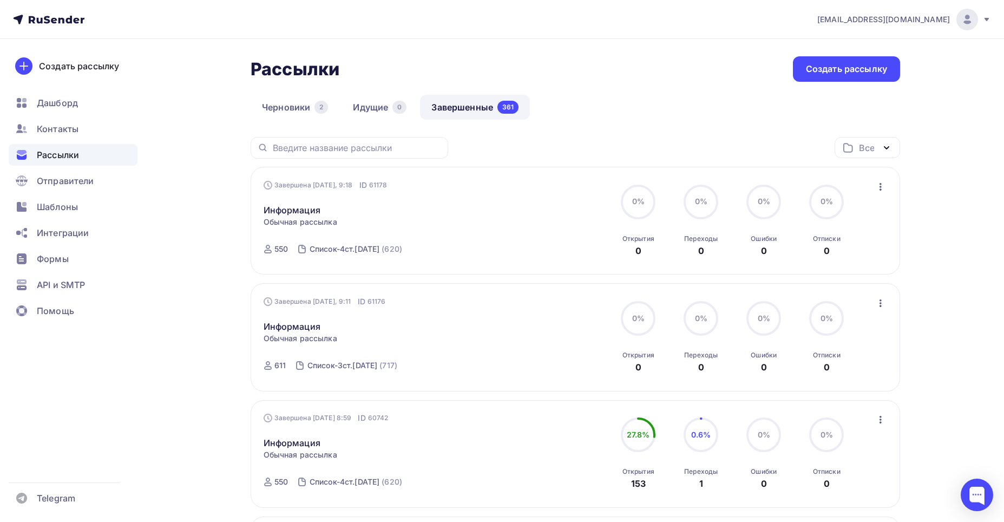
drag, startPoint x: 500, startPoint y: 196, endPoint x: 409, endPoint y: 151, distance: 101.9
click at [497, 194] on div "Информация Статистика Обзор рассылки Копировать в новую Добавить в папку" at bounding box center [386, 203] width 247 height 26
click at [286, 109] on link "Черновики 2" at bounding box center [295, 107] width 89 height 25
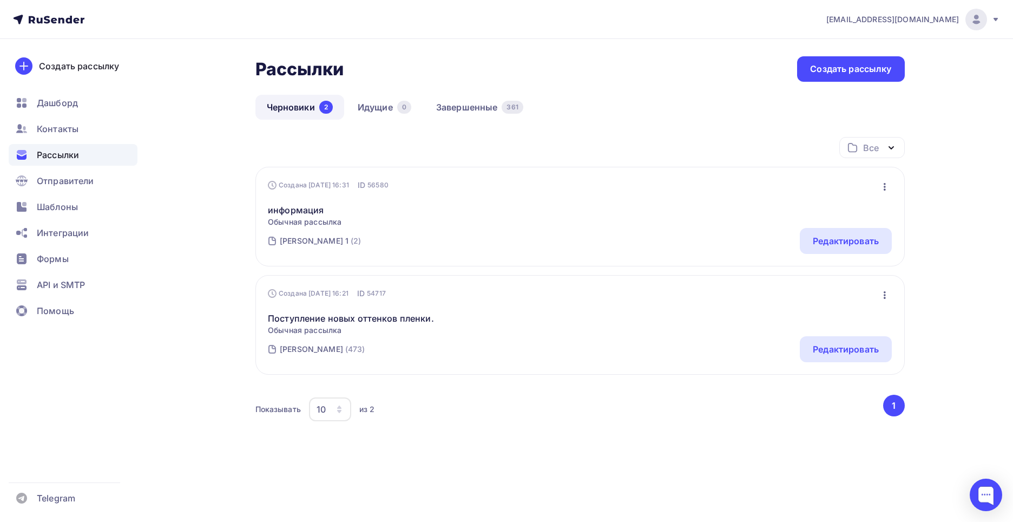
click at [884, 183] on icon "button" at bounding box center [884, 186] width 13 height 13
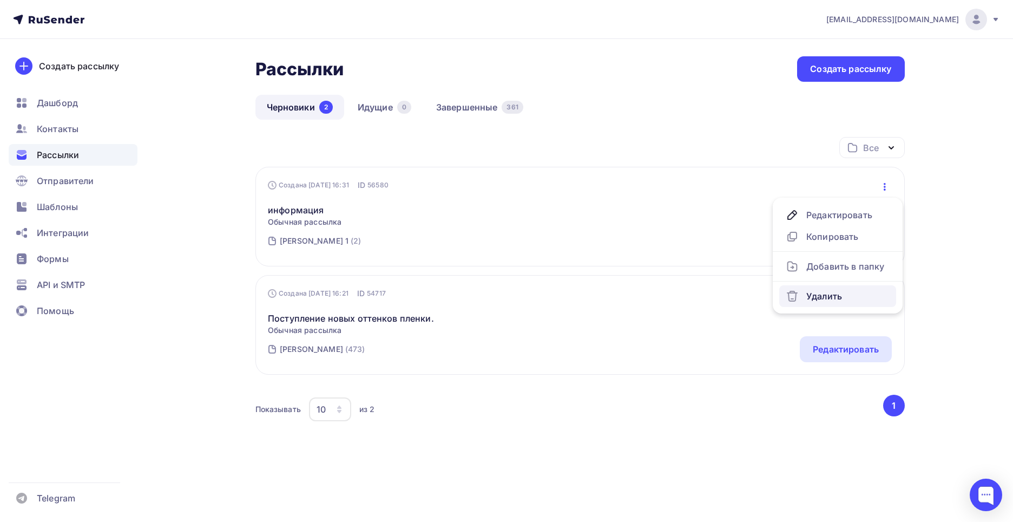
click at [808, 294] on div "Удалить" at bounding box center [838, 295] width 104 height 13
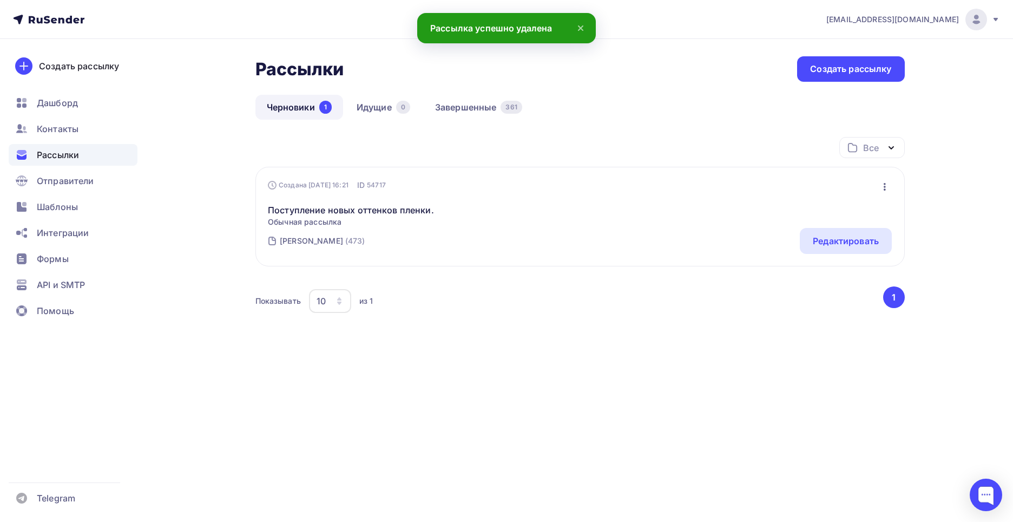
click at [889, 189] on icon "button" at bounding box center [884, 186] width 13 height 13
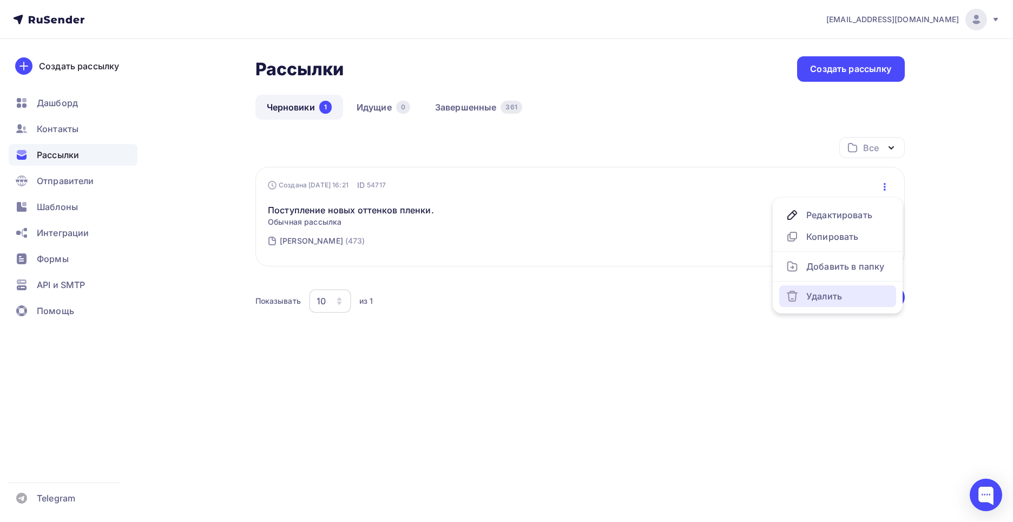
click at [816, 295] on div "Удалить" at bounding box center [838, 295] width 104 height 13
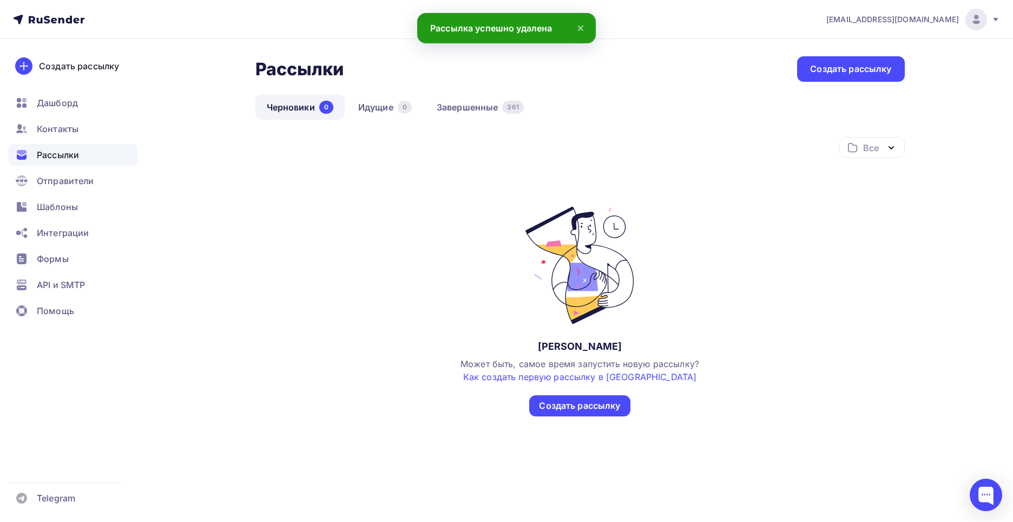
click at [405, 251] on div "Все Все папки Создать новую папку Нет черновиков Может быть, самое время запуст…" at bounding box center [579, 276] width 649 height 279
click at [63, 100] on span "Дашборд" at bounding box center [57, 102] width 41 height 13
